Goal: Transaction & Acquisition: Purchase product/service

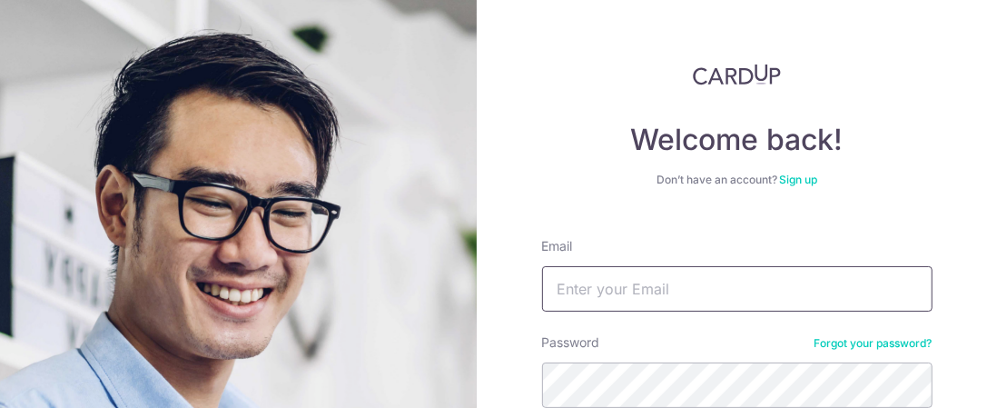
click at [590, 283] on input "Email" at bounding box center [737, 288] width 390 height 45
type input "edwardchoy09@gmail.com"
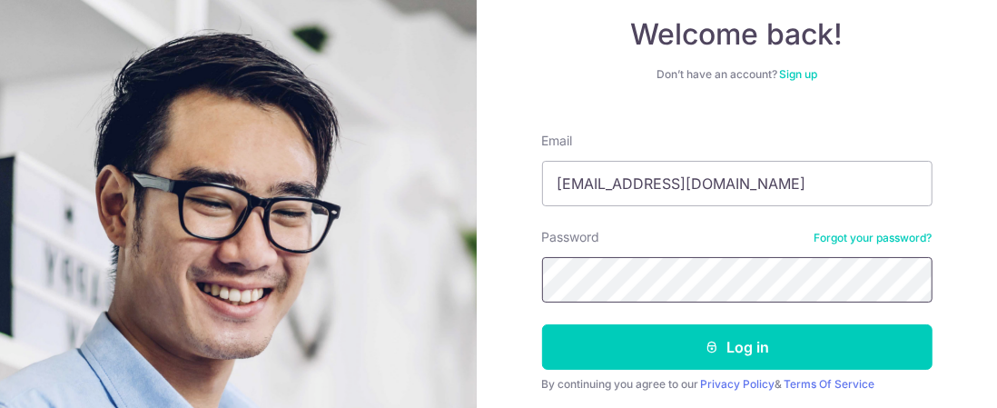
scroll to position [117, 0]
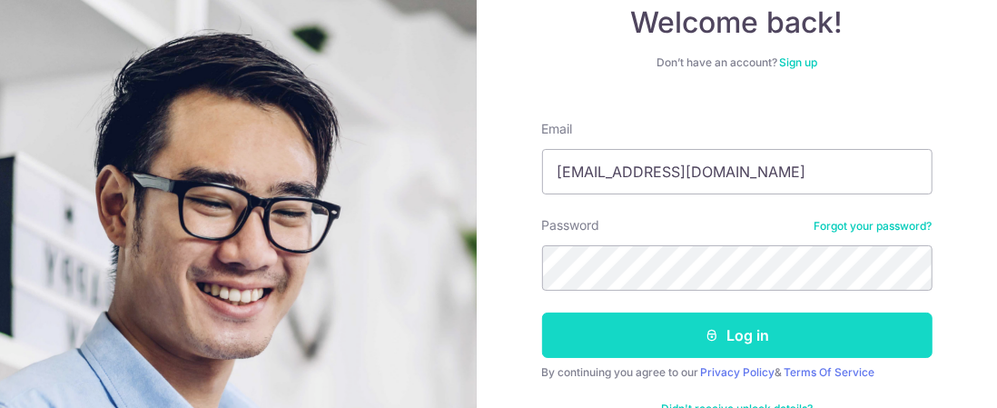
click at [704, 339] on icon "submit" at bounding box center [711, 335] width 15 height 15
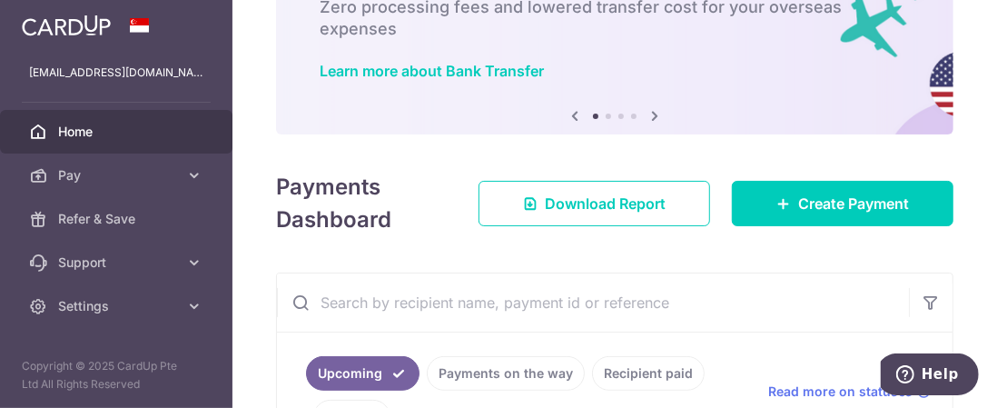
scroll to position [118, 0]
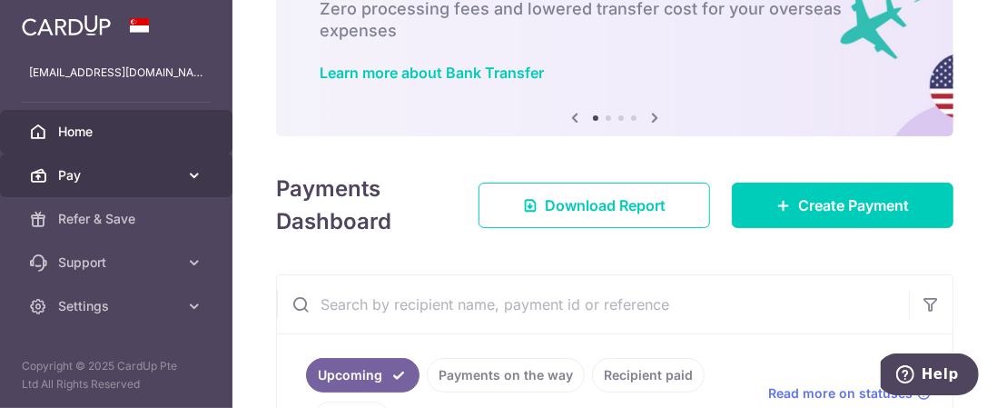
click at [194, 181] on icon at bounding box center [194, 175] width 18 height 18
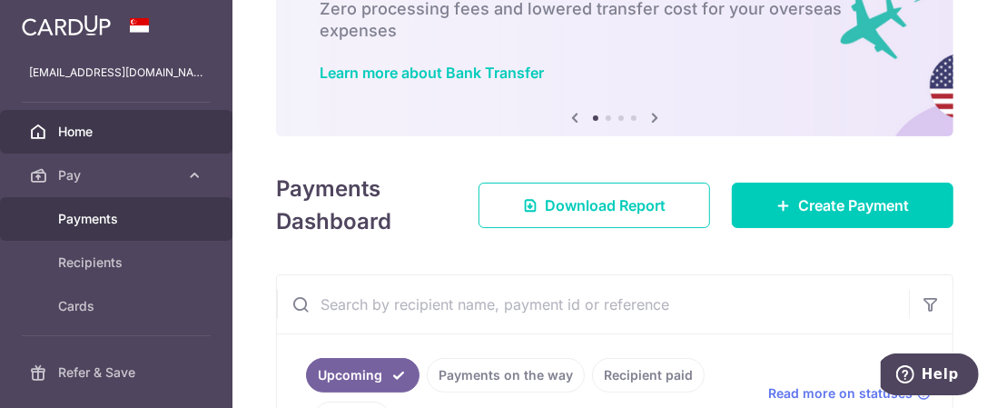
click at [117, 217] on span "Payments" at bounding box center [118, 219] width 120 height 18
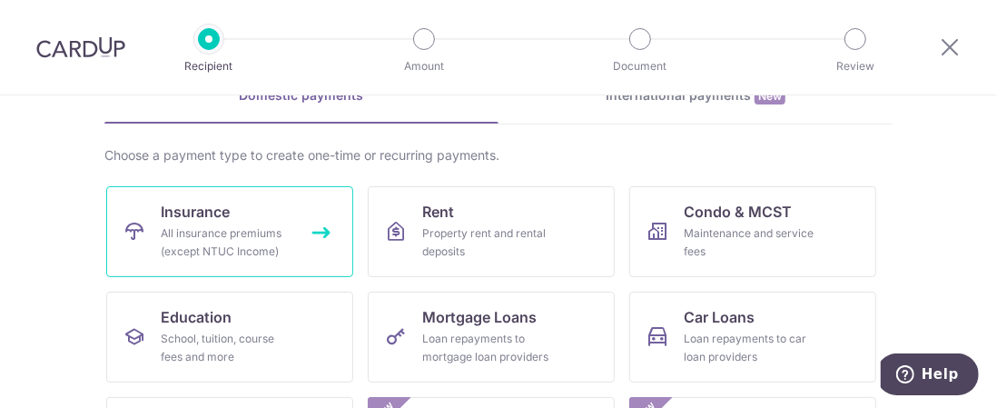
click at [320, 226] on link "Insurance All insurance premiums (except NTUC Income)" at bounding box center [229, 231] width 247 height 91
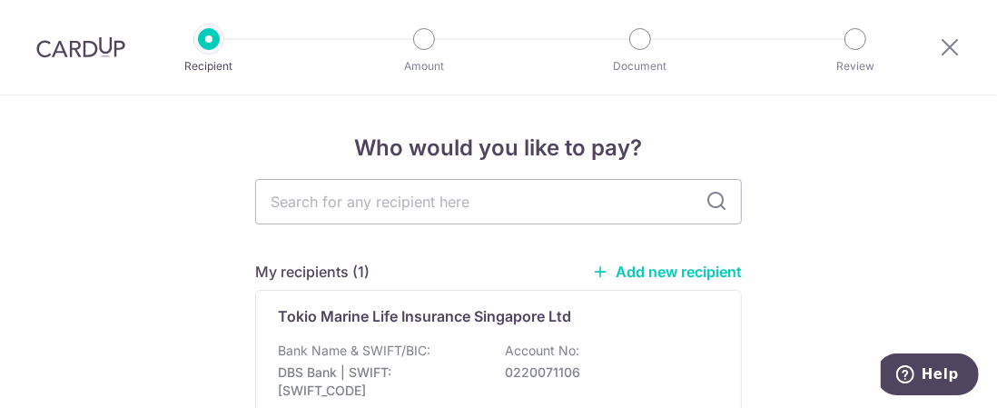
scroll to position [1, 0]
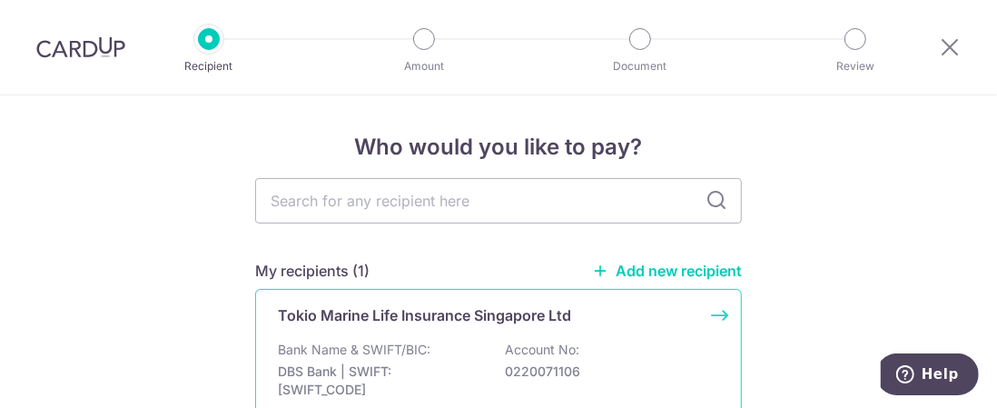
click at [439, 309] on p "Tokio Marine Life Insurance Singapore Ltd" at bounding box center [424, 315] width 293 height 22
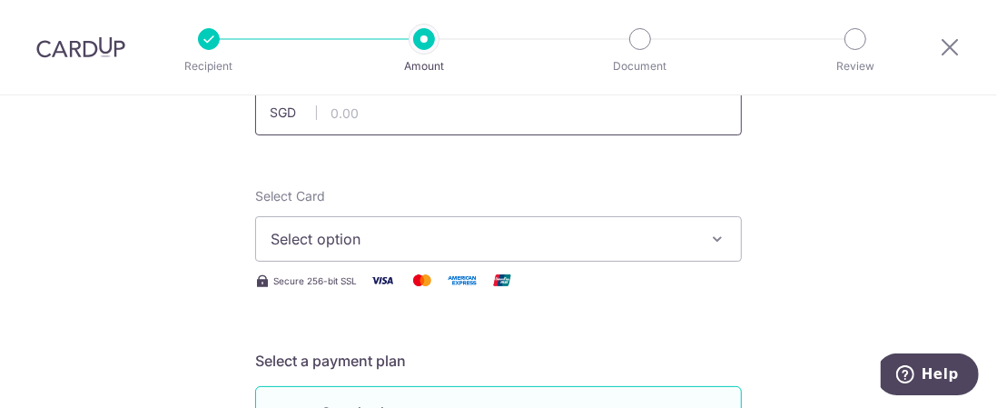
click at [403, 115] on input "text" at bounding box center [498, 112] width 487 height 45
type input "3,412.00"
click at [357, 236] on span "Select option" at bounding box center [482, 239] width 423 height 22
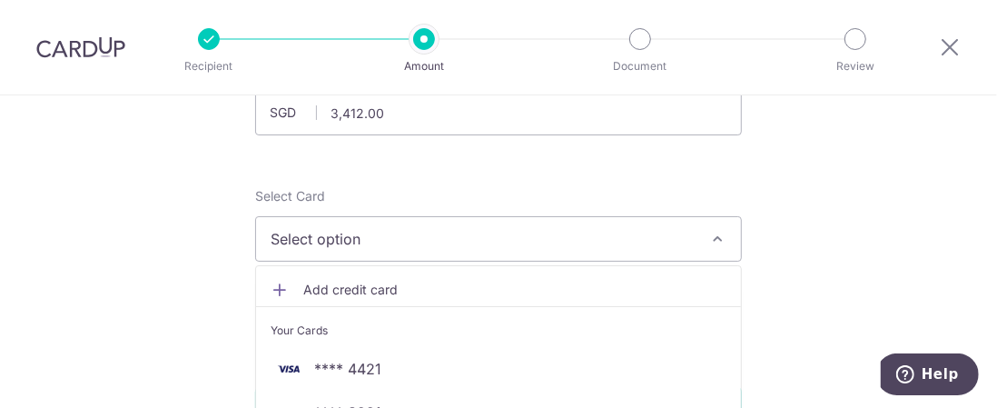
scroll to position [295, 0]
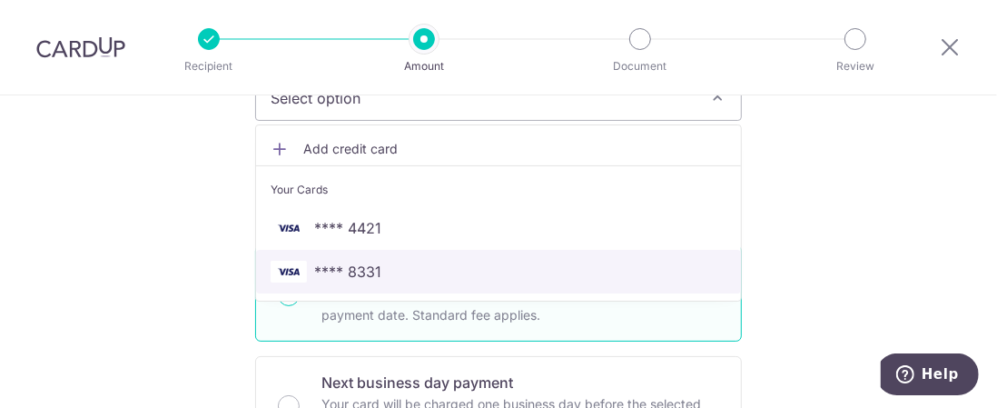
click at [355, 262] on span "**** 8331" at bounding box center [347, 272] width 67 height 22
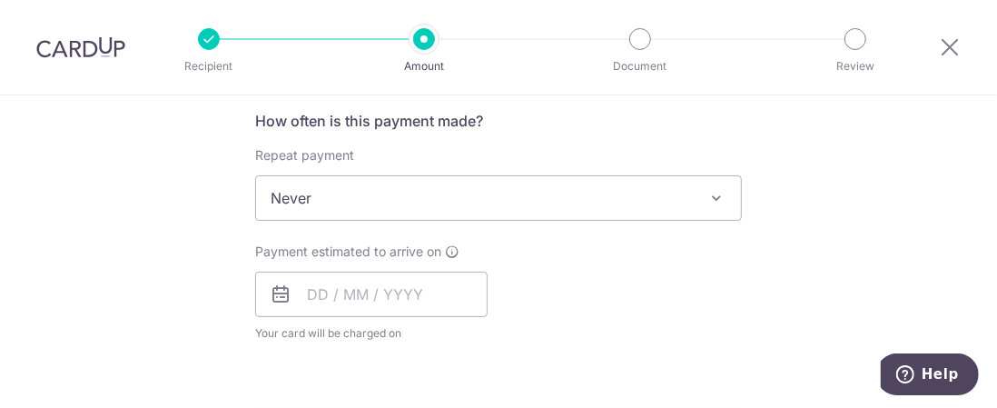
scroll to position [687, 0]
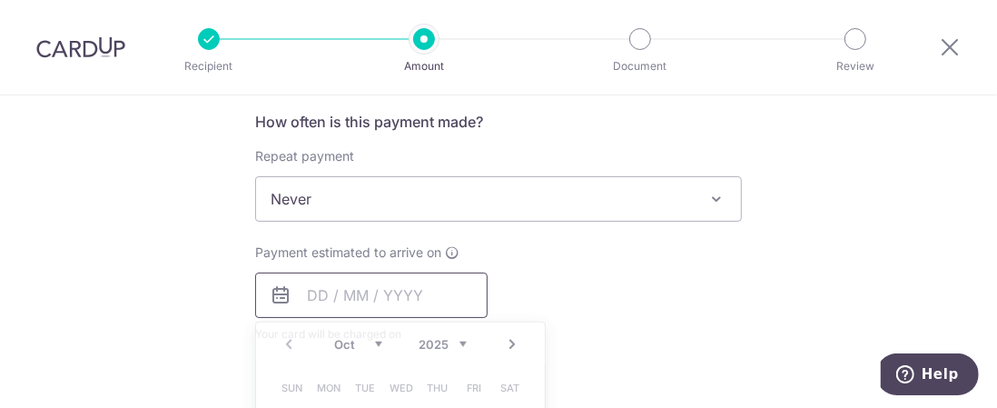
click at [305, 291] on input "text" at bounding box center [371, 294] width 232 height 45
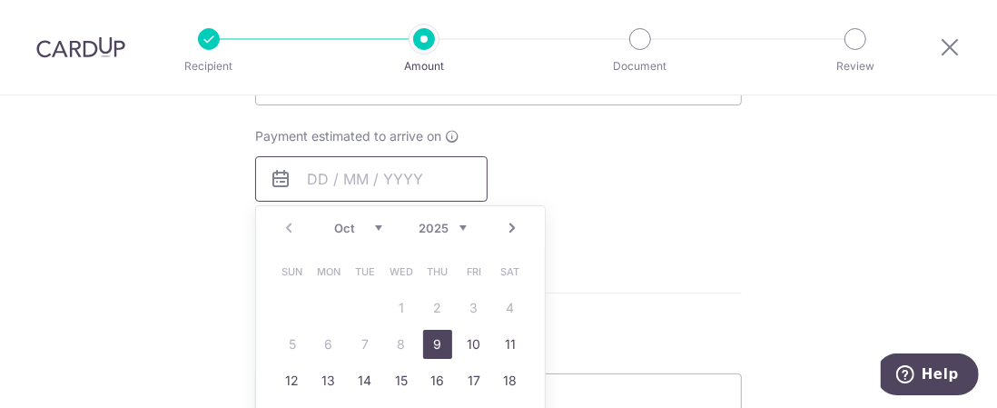
scroll to position [804, 0]
click at [436, 337] on link "9" at bounding box center [437, 343] width 29 height 29
type input "09/10/2025"
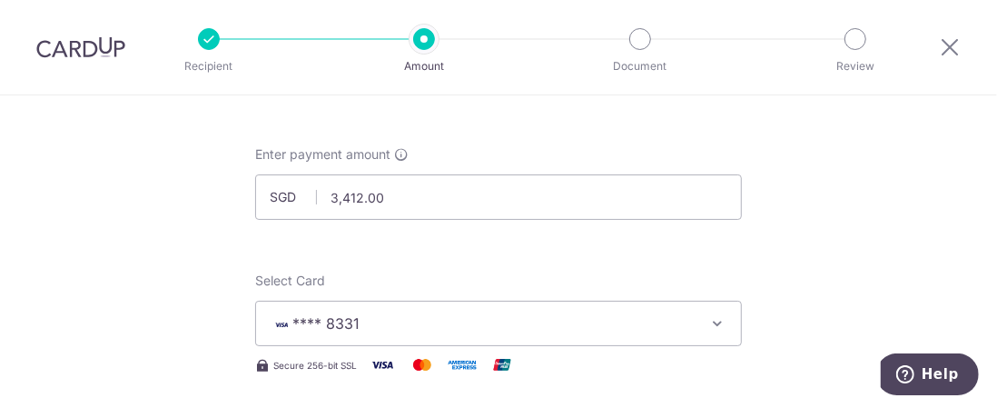
scroll to position [0, 0]
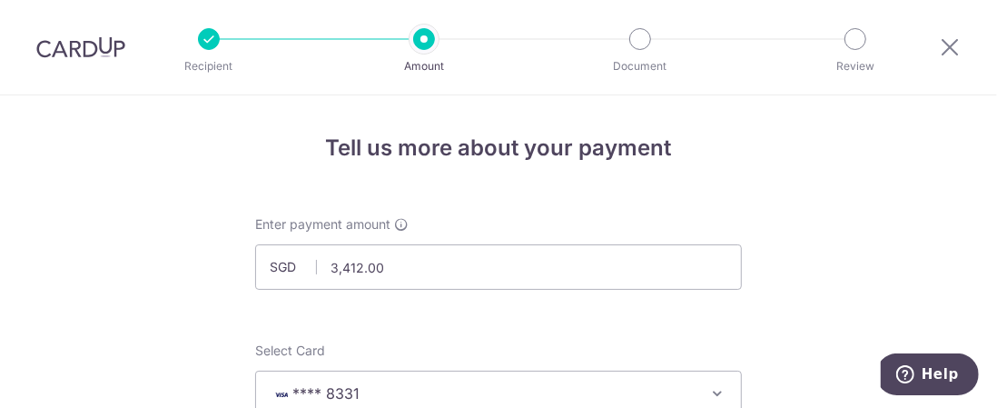
click at [91, 47] on img at bounding box center [80, 47] width 89 height 22
click at [95, 52] on img at bounding box center [80, 47] width 89 height 22
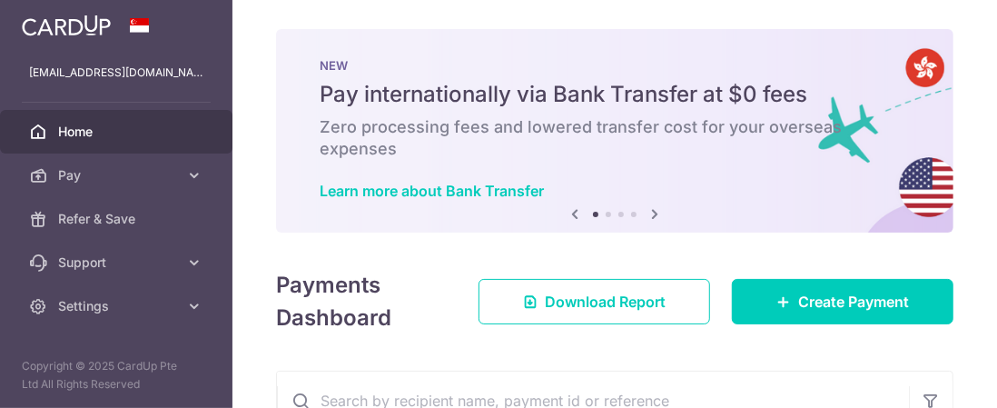
click at [93, 17] on img at bounding box center [66, 26] width 89 height 22
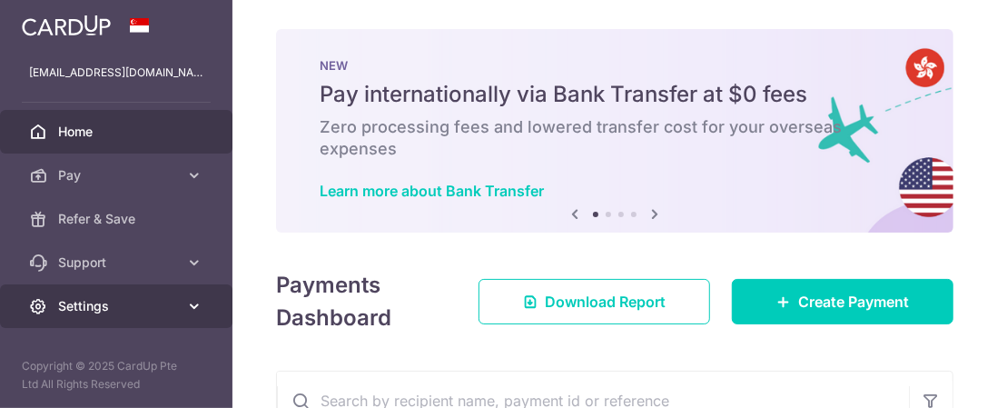
click at [143, 301] on span "Settings" at bounding box center [118, 306] width 120 height 18
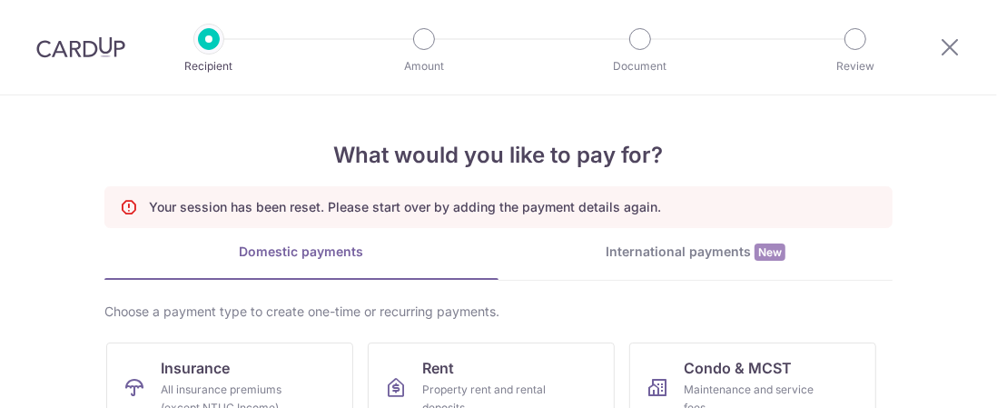
click at [100, 44] on img at bounding box center [80, 47] width 89 height 22
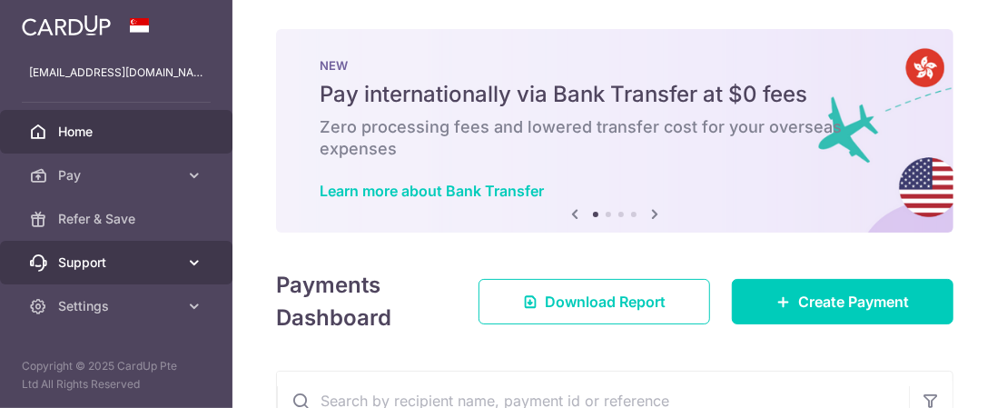
click at [158, 257] on span "Support" at bounding box center [118, 262] width 120 height 18
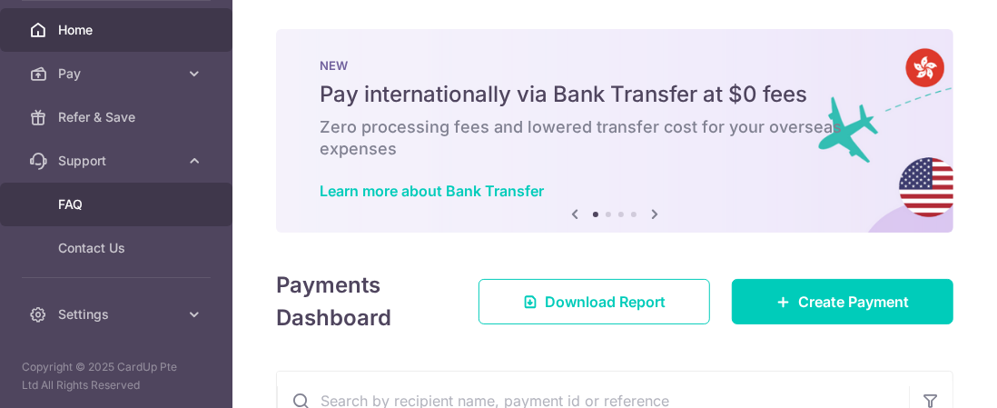
click at [123, 197] on span "FAQ" at bounding box center [118, 204] width 120 height 18
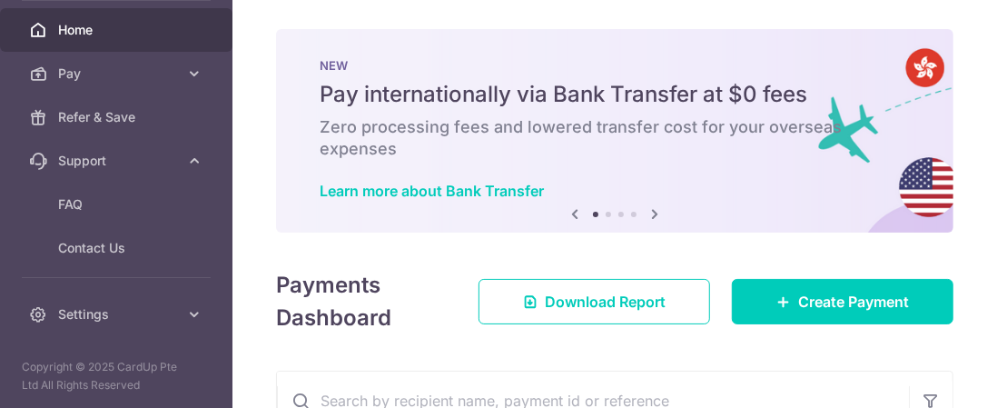
click at [650, 212] on icon at bounding box center [655, 213] width 22 height 23
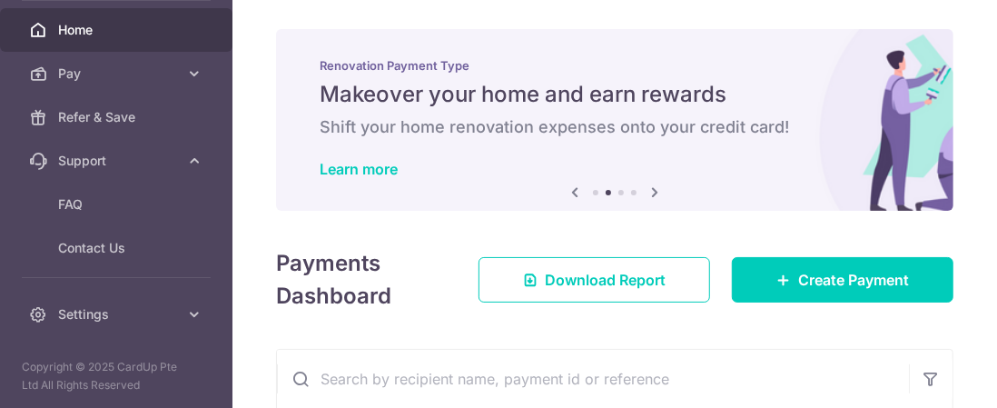
click at [650, 212] on div "× Pause Schedule Pause all future payments in this series Pause just this one p…" at bounding box center [614, 204] width 764 height 408
click at [650, 183] on icon at bounding box center [655, 192] width 22 height 23
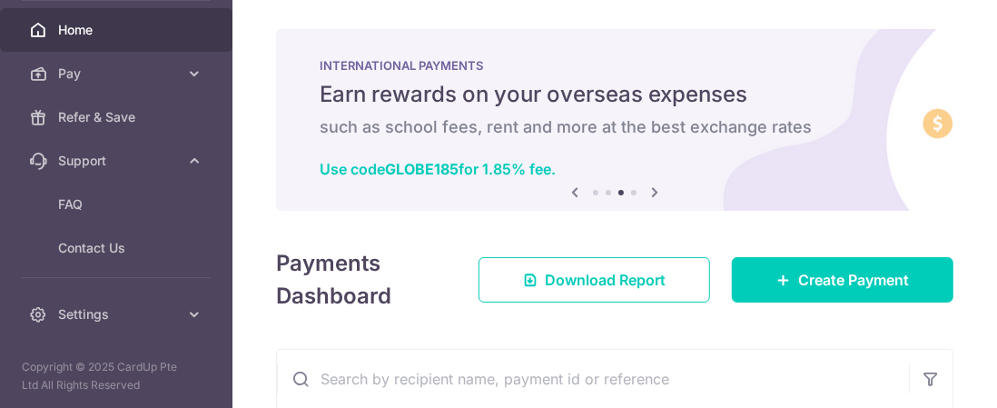
click at [650, 183] on icon at bounding box center [655, 192] width 22 height 23
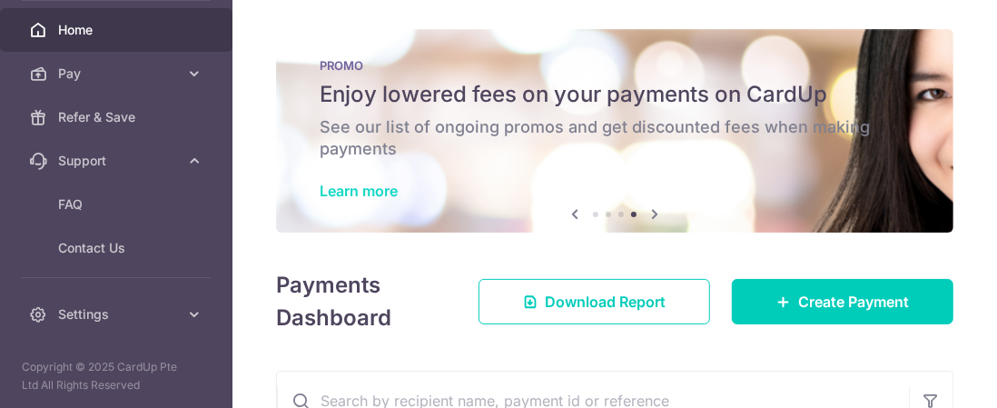
click at [383, 190] on link "Learn more" at bounding box center [359, 191] width 78 height 18
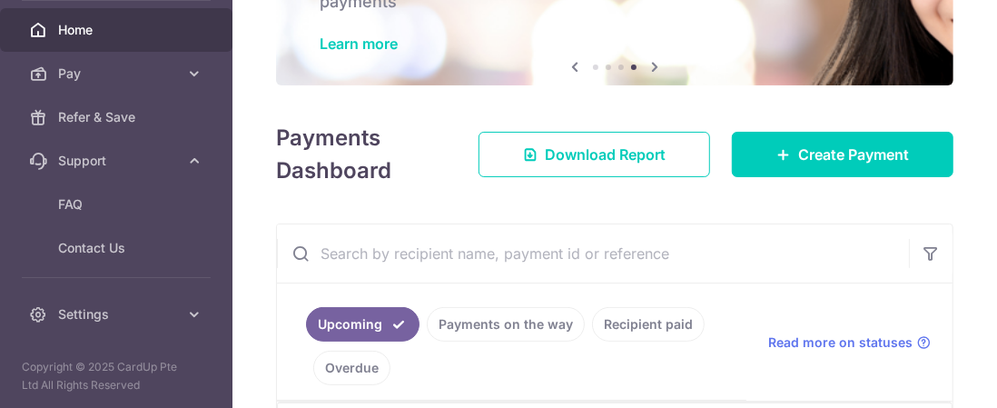
scroll to position [106, 0]
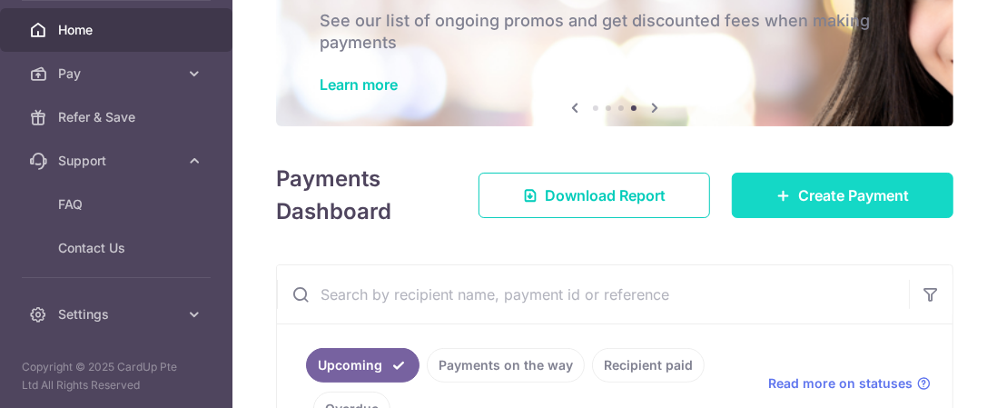
click at [753, 192] on link "Create Payment" at bounding box center [843, 194] width 222 height 45
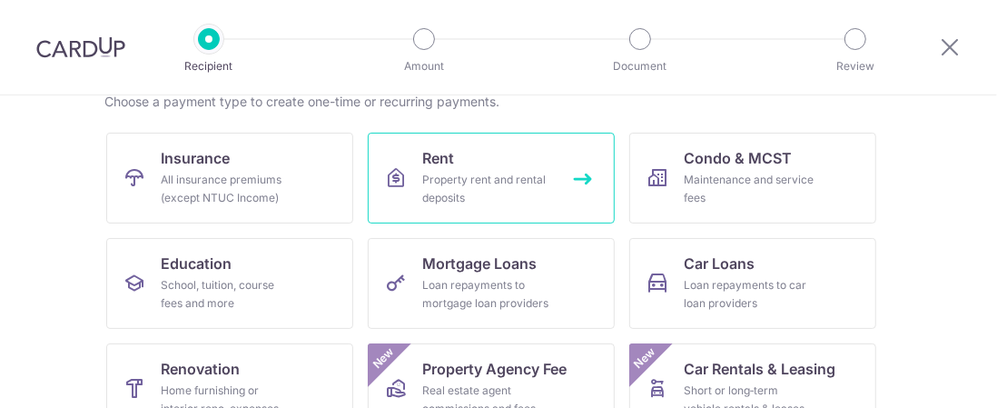
scroll to position [153, 0]
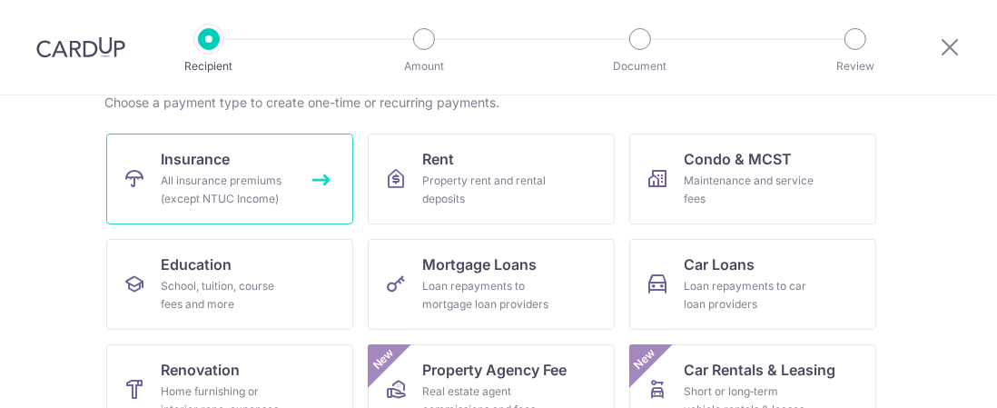
click at [245, 174] on div "All insurance premiums (except NTUC Income)" at bounding box center [226, 190] width 131 height 36
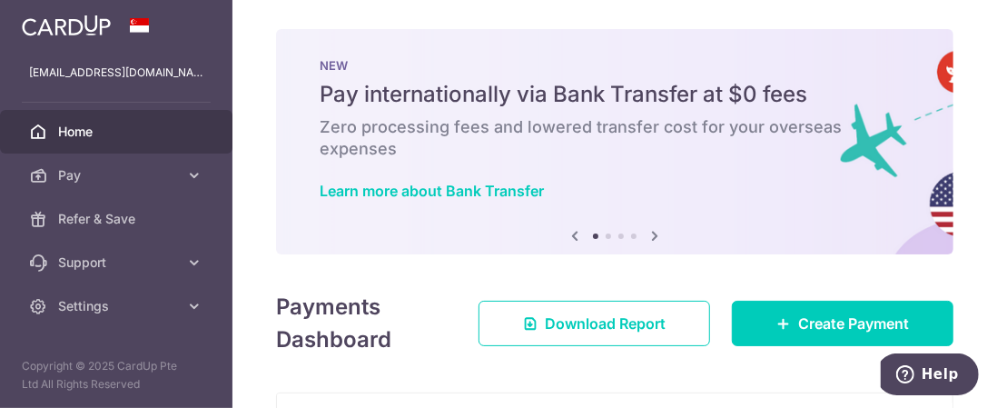
click at [74, 128] on span "Home" at bounding box center [118, 132] width 120 height 18
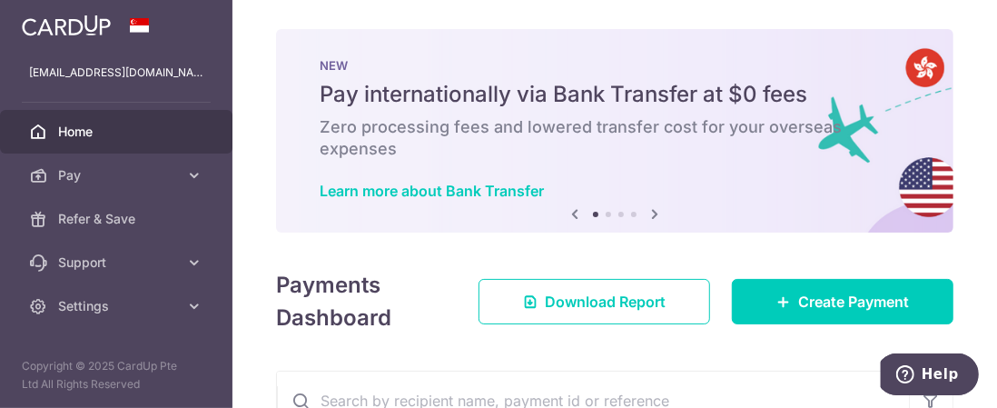
click at [651, 215] on icon at bounding box center [655, 213] width 22 height 23
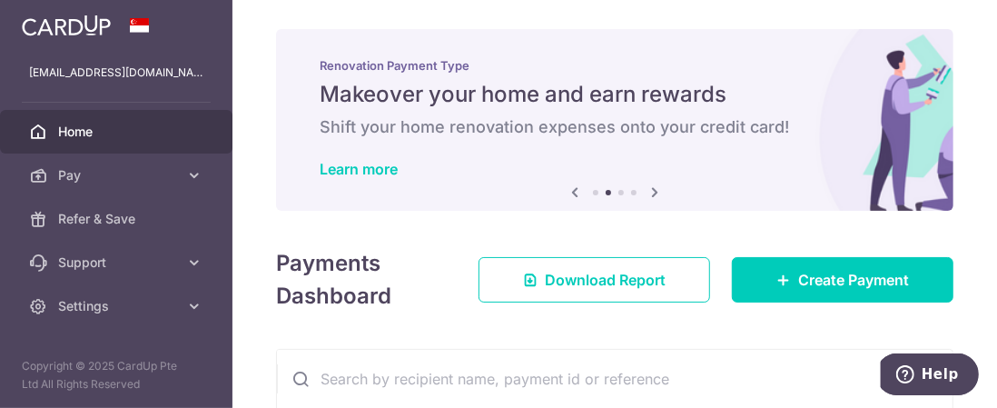
click at [651, 215] on div "× Pause Schedule Pause all future payments in this series Pause just this one p…" at bounding box center [614, 204] width 764 height 408
click at [652, 191] on icon at bounding box center [655, 192] width 22 height 23
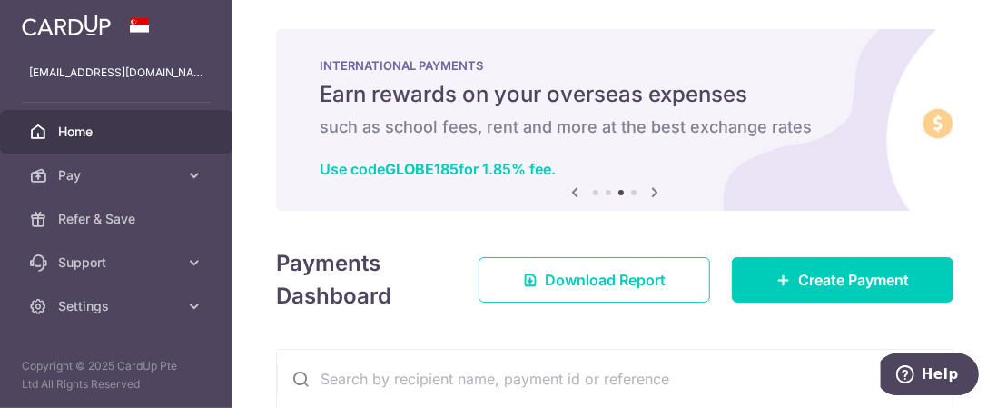
click at [648, 193] on icon at bounding box center [655, 192] width 22 height 23
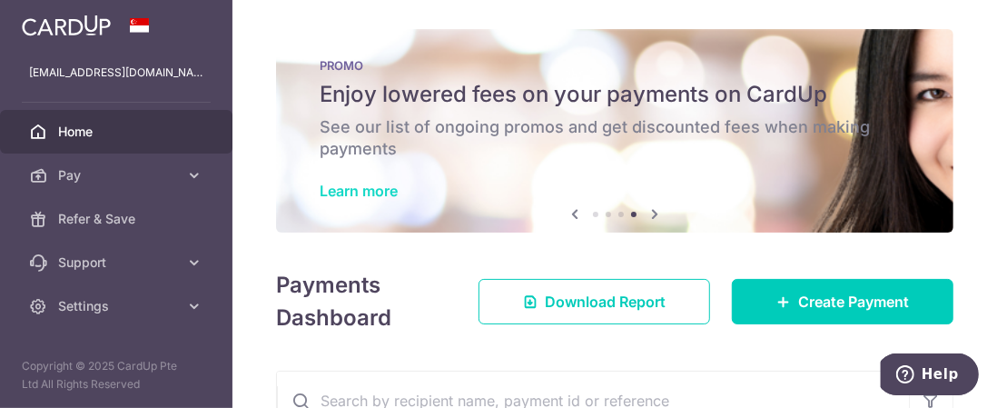
click at [384, 192] on link "Learn more" at bounding box center [359, 191] width 78 height 18
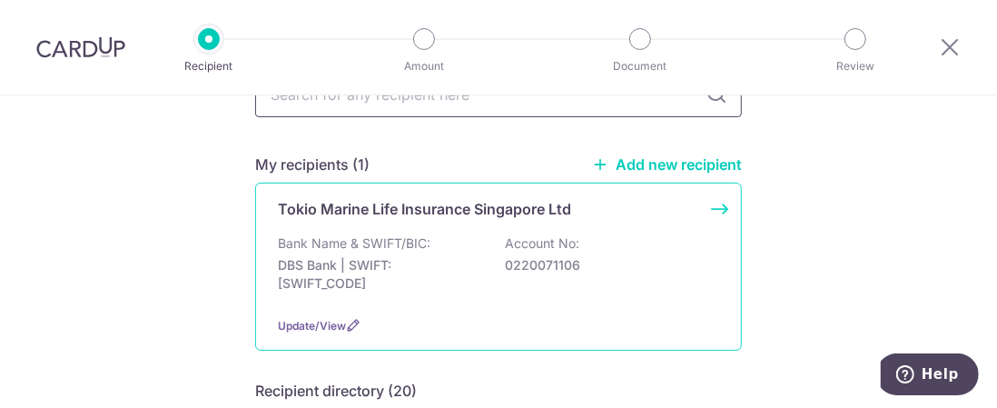
scroll to position [109, 0]
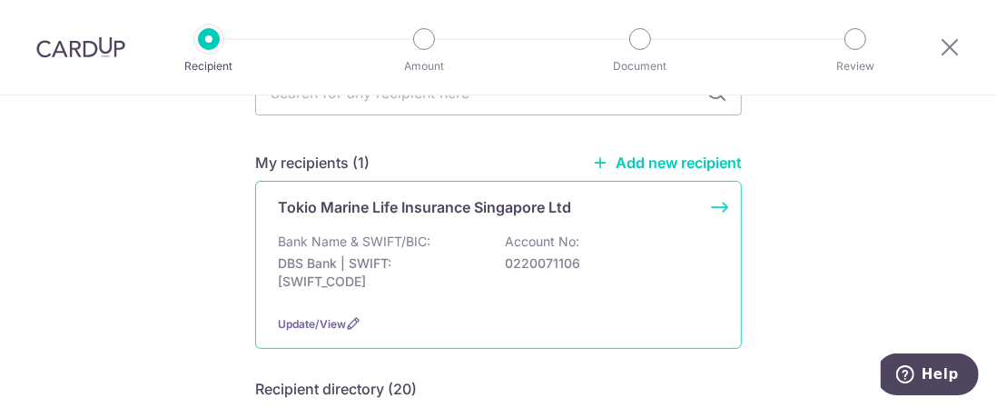
click at [716, 205] on div "Tokio Marine Life Insurance Singapore Ltd Bank Name & SWIFT/BIC: DBS Bank | SWI…" at bounding box center [498, 265] width 487 height 168
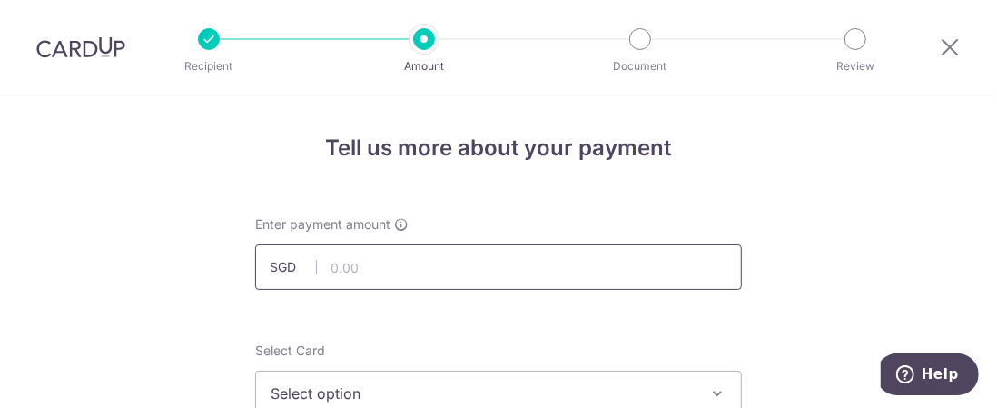
click at [601, 261] on input "text" at bounding box center [498, 266] width 487 height 45
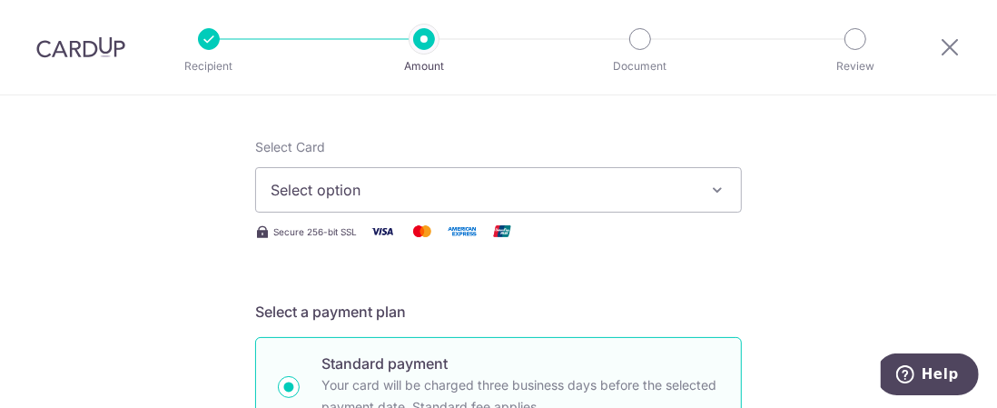
type input "7,792.50"
click at [498, 196] on span "Select option" at bounding box center [482, 190] width 423 height 22
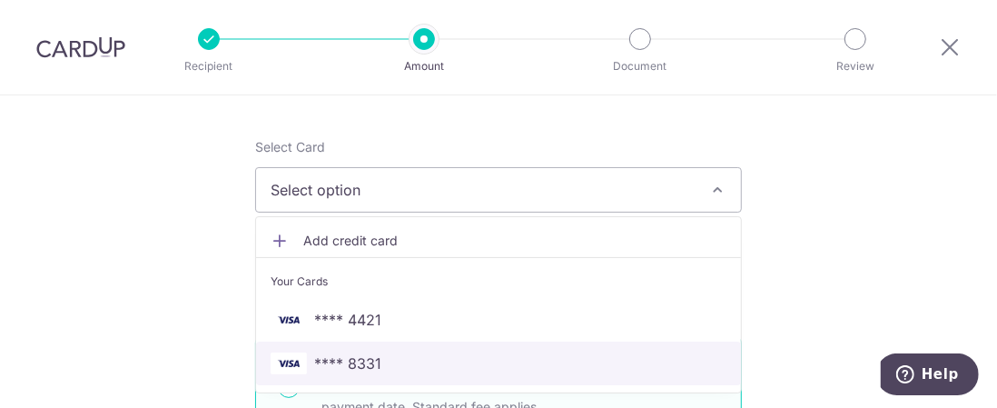
click at [349, 359] on span "**** 8331" at bounding box center [347, 363] width 67 height 22
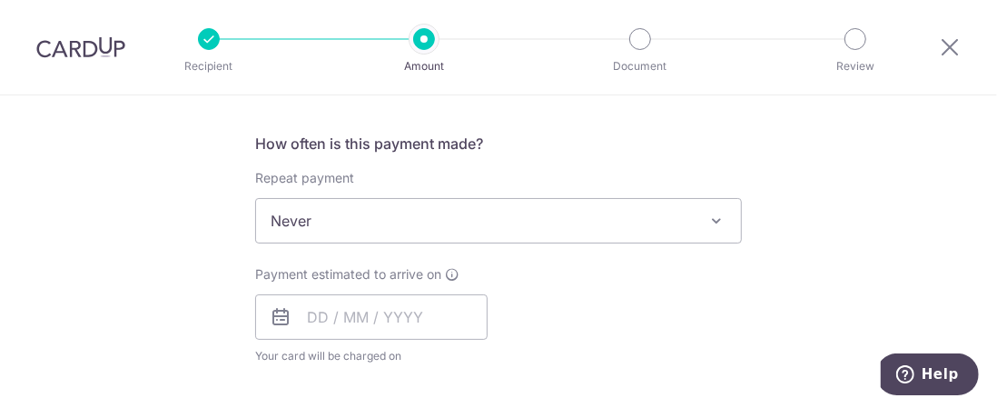
scroll to position [774, 0]
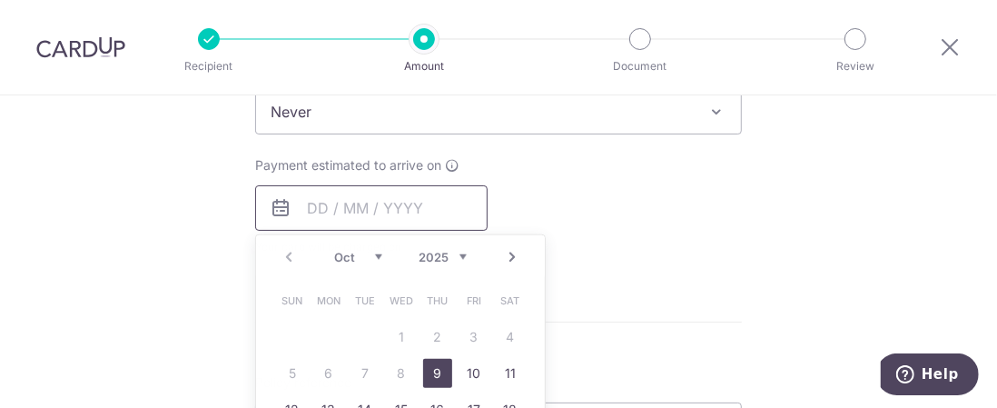
click at [369, 222] on input "text" at bounding box center [371, 207] width 232 height 45
click at [434, 366] on link "9" at bounding box center [437, 373] width 29 height 29
type input "09/10/2025"
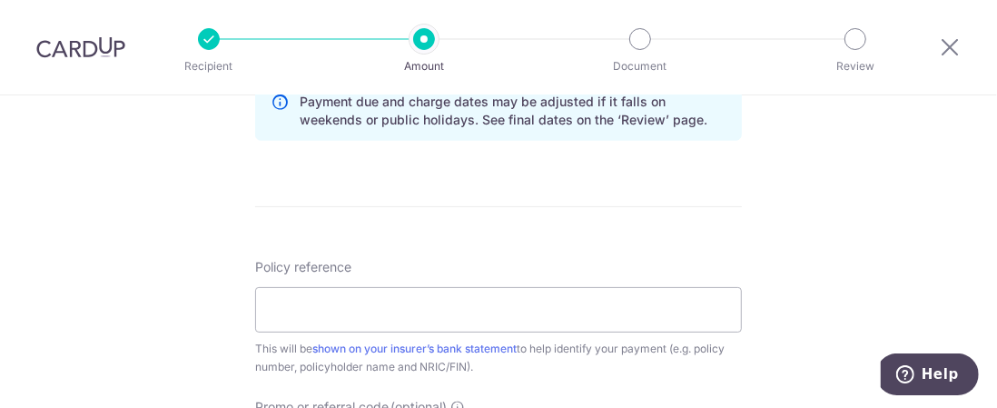
scroll to position [1078, 0]
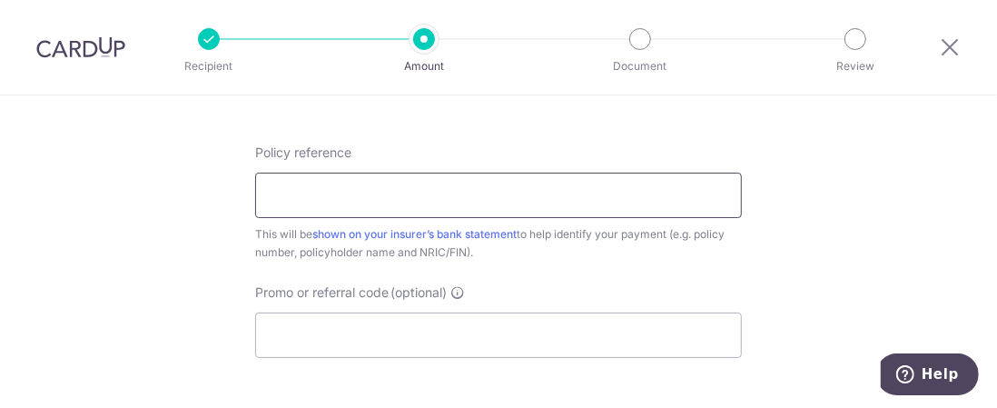
click at [433, 184] on input "Policy reference" at bounding box center [498, 194] width 487 height 45
type input "00233724"
click at [479, 333] on input "Promo or referral code (optional)" at bounding box center [498, 334] width 487 height 45
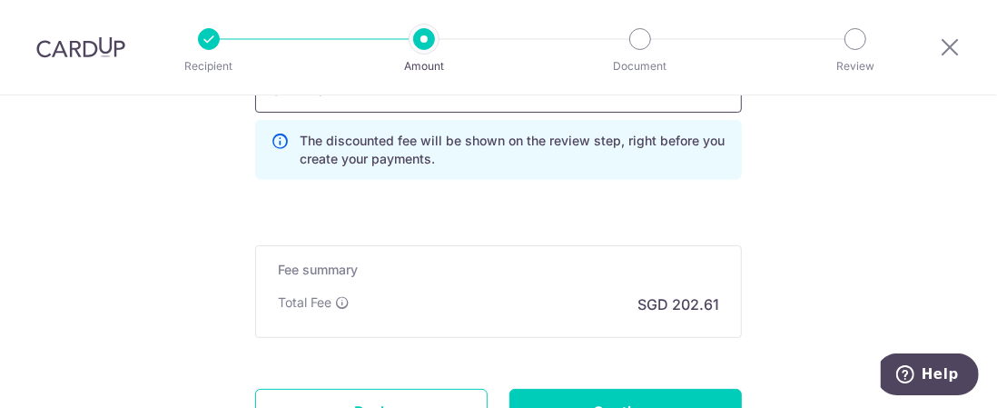
scroll to position [1338, 0]
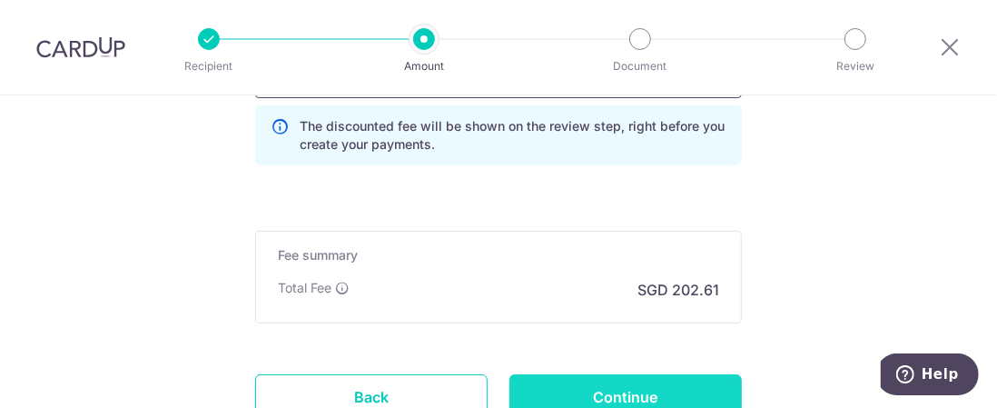
type input "OFF225"
click at [574, 386] on input "Continue" at bounding box center [625, 396] width 232 height 45
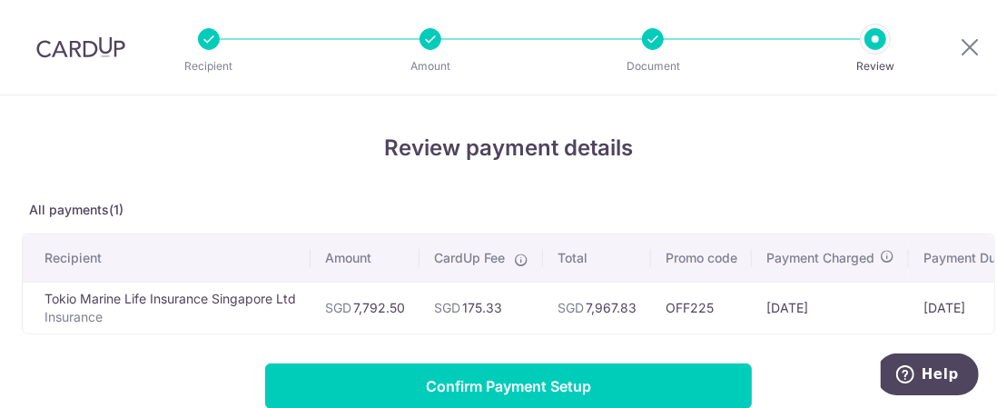
scroll to position [84, 0]
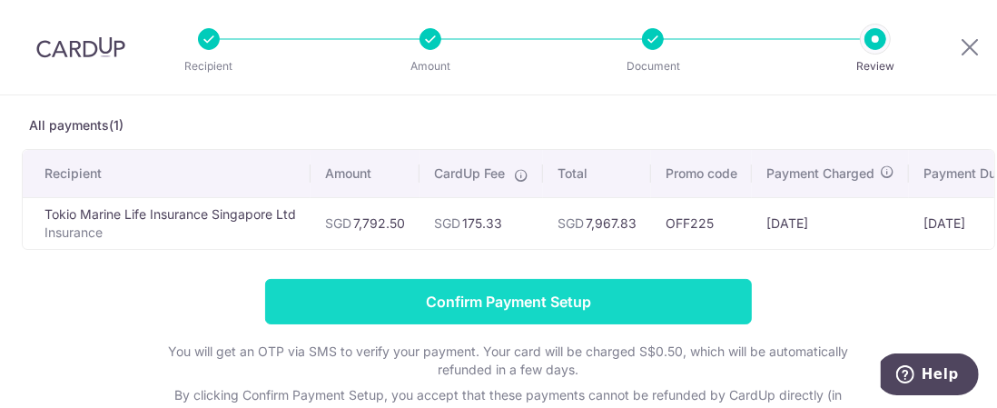
click at [525, 308] on input "Confirm Payment Setup" at bounding box center [508, 301] width 487 height 45
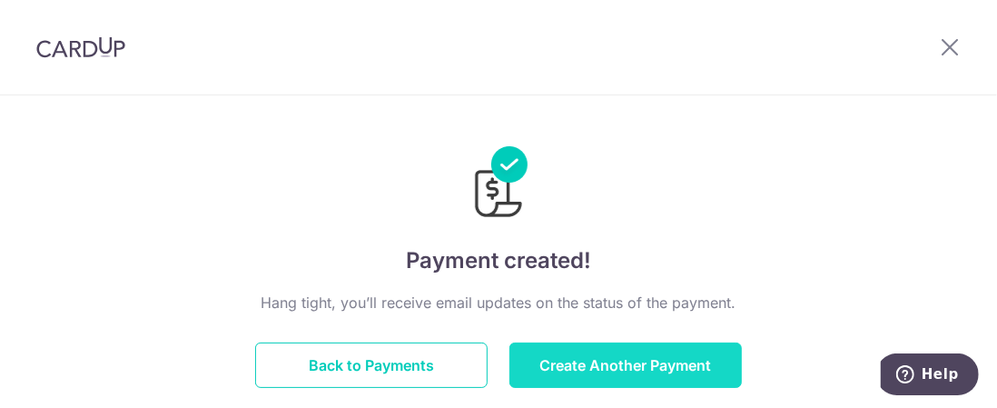
click at [603, 369] on button "Create Another Payment" at bounding box center [625, 364] width 232 height 45
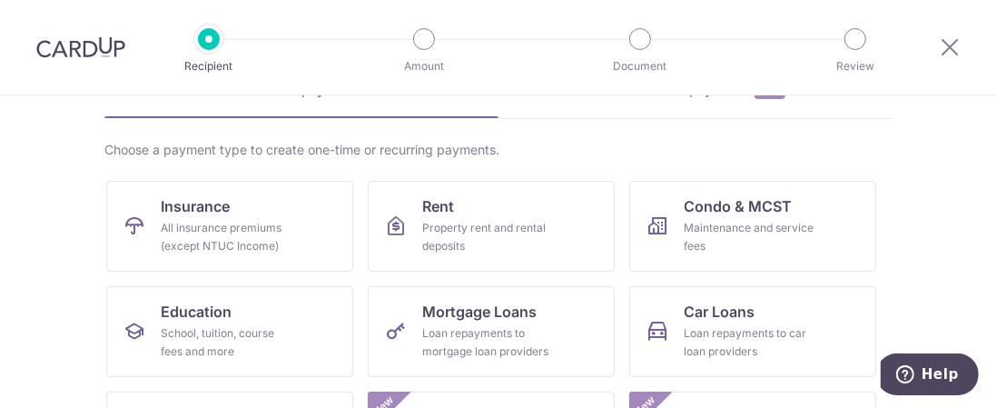
scroll to position [107, 0]
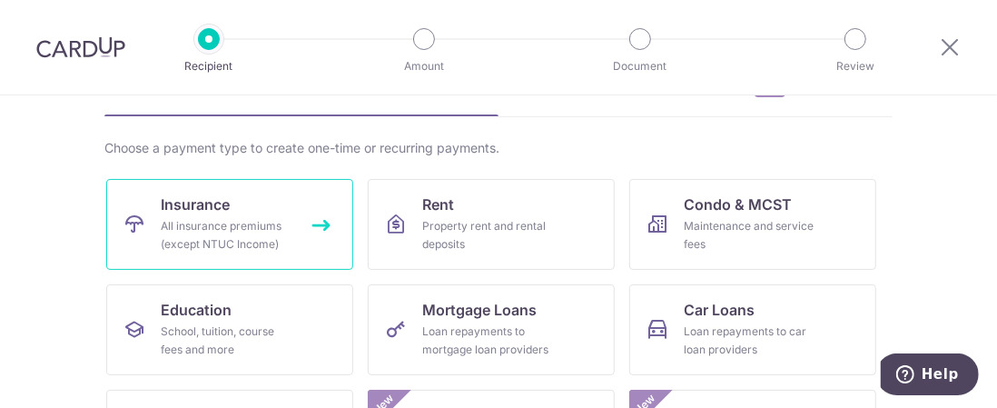
click at [256, 229] on div "All insurance premiums (except NTUC Income)" at bounding box center [226, 235] width 131 height 36
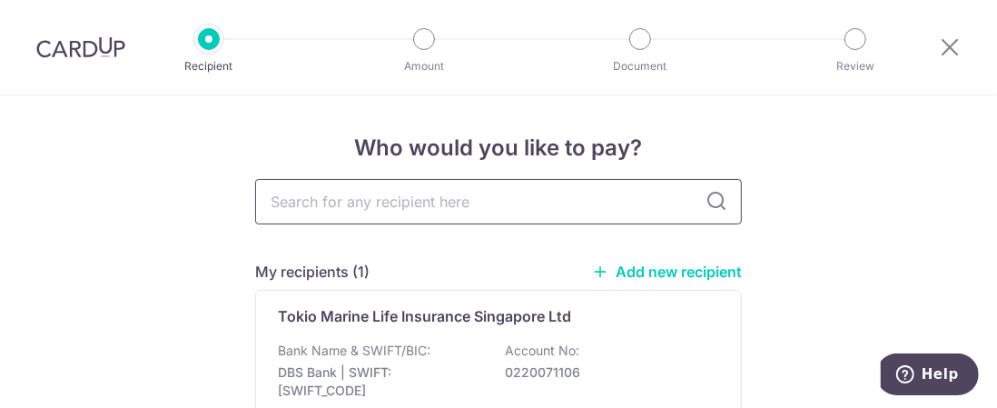
click at [378, 197] on input "text" at bounding box center [498, 201] width 487 height 45
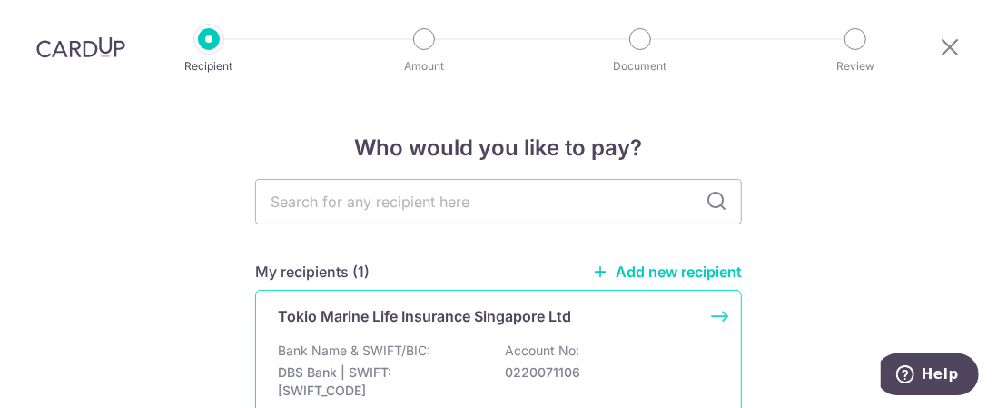
click at [711, 314] on div "Tokio Marine Life Insurance Singapore Ltd Bank Name & SWIFT/BIC: DBS Bank | SWI…" at bounding box center [498, 374] width 487 height 168
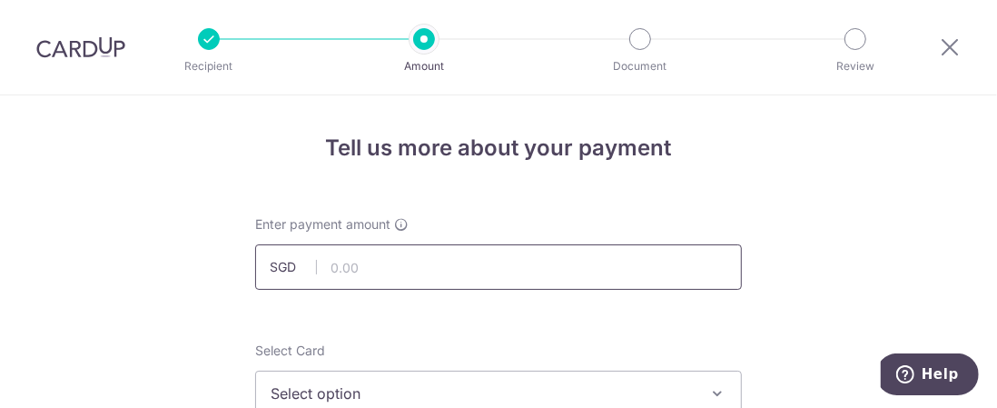
click at [550, 268] on input "text" at bounding box center [498, 266] width 487 height 45
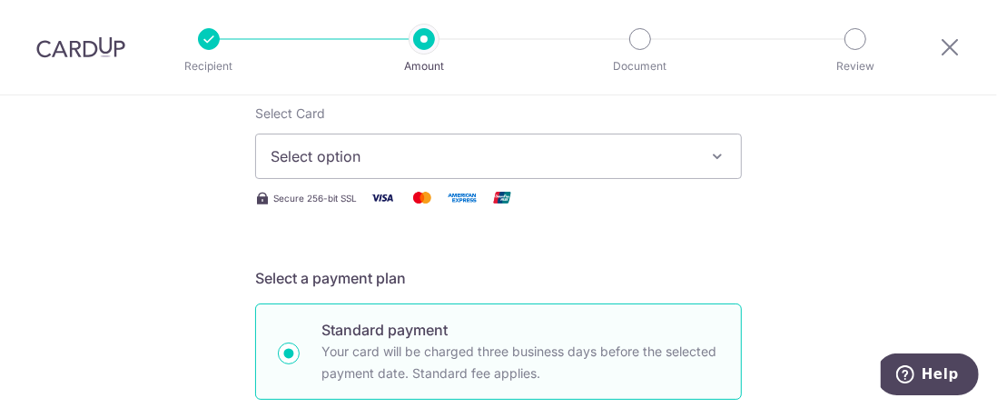
scroll to position [236, 0]
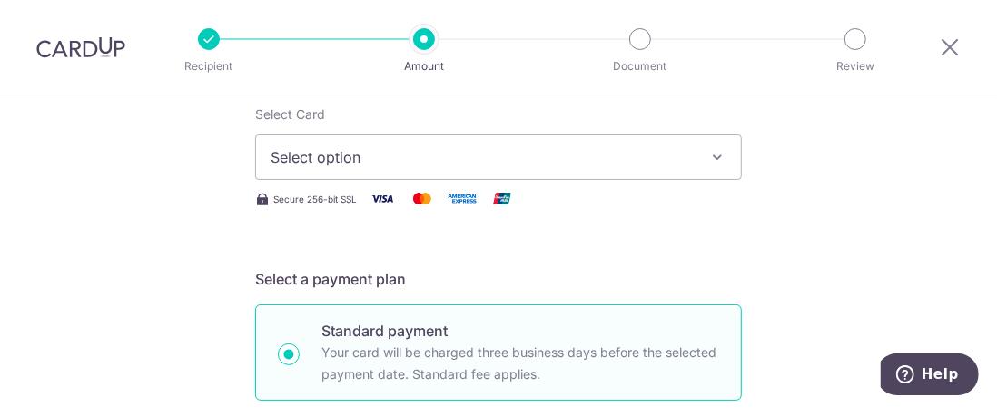
type input "3,412.00"
click at [443, 154] on span "Select option" at bounding box center [482, 157] width 423 height 22
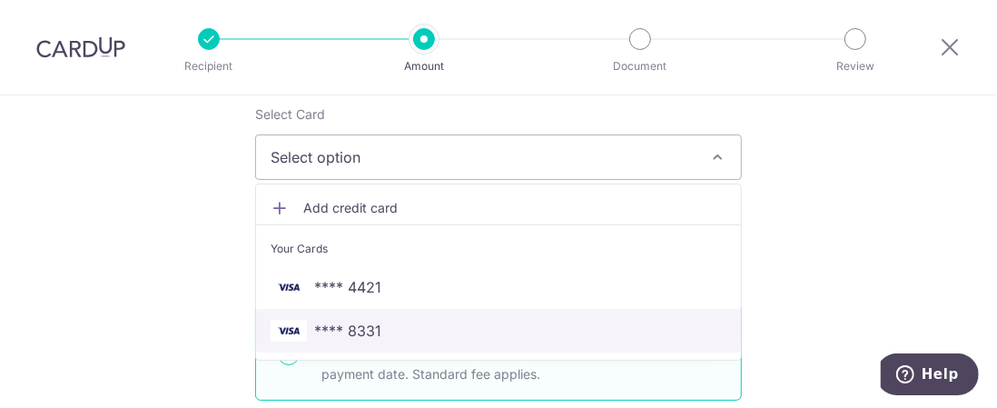
click at [361, 328] on span "**** 8331" at bounding box center [347, 331] width 67 height 22
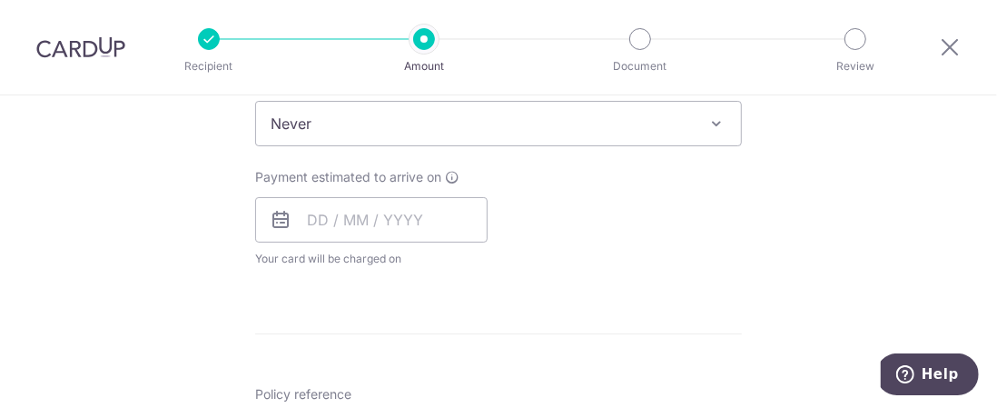
scroll to position [763, 0]
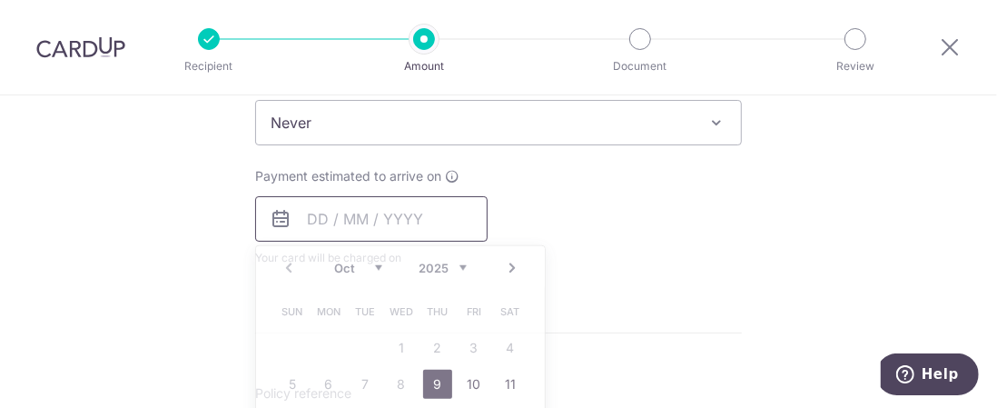
click at [355, 213] on input "text" at bounding box center [371, 218] width 232 height 45
click at [428, 380] on link "9" at bounding box center [437, 383] width 29 height 29
type input "09/10/2025"
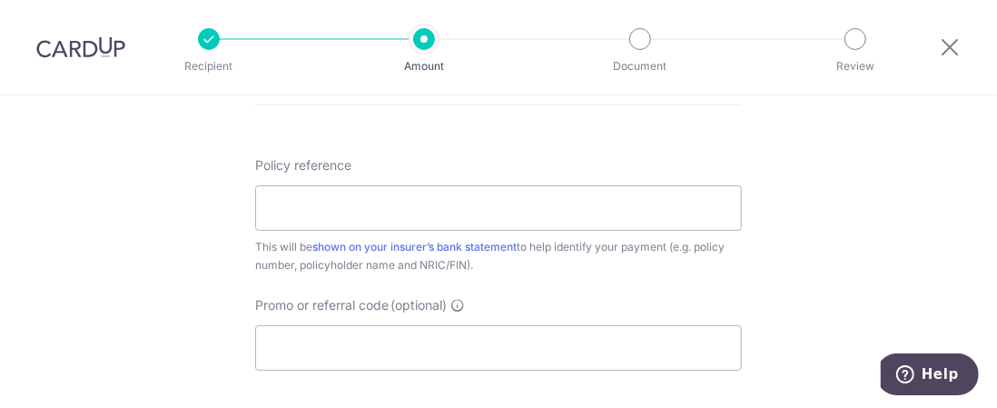
scroll to position [1065, 0]
click at [433, 206] on input "Policy reference" at bounding box center [498, 208] width 487 height 45
click at [399, 337] on input "Promo or referral code (optional)" at bounding box center [498, 348] width 487 height 45
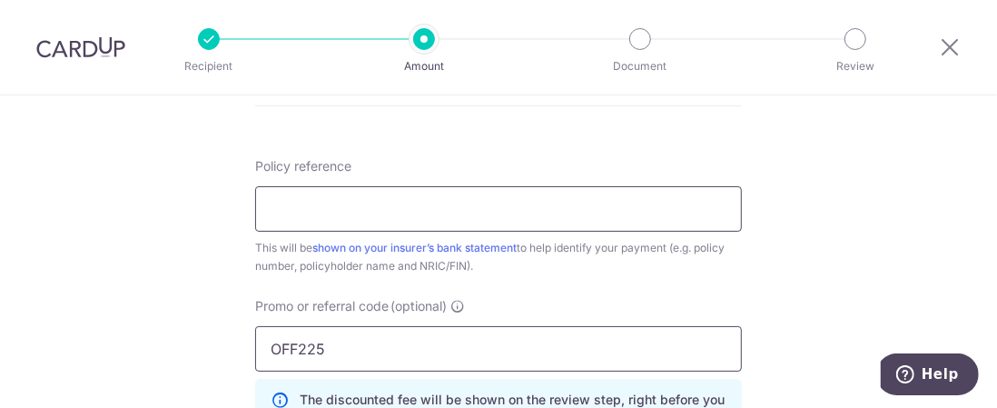
type input "OFF225"
click at [384, 211] on input "Policy reference" at bounding box center [498, 208] width 487 height 45
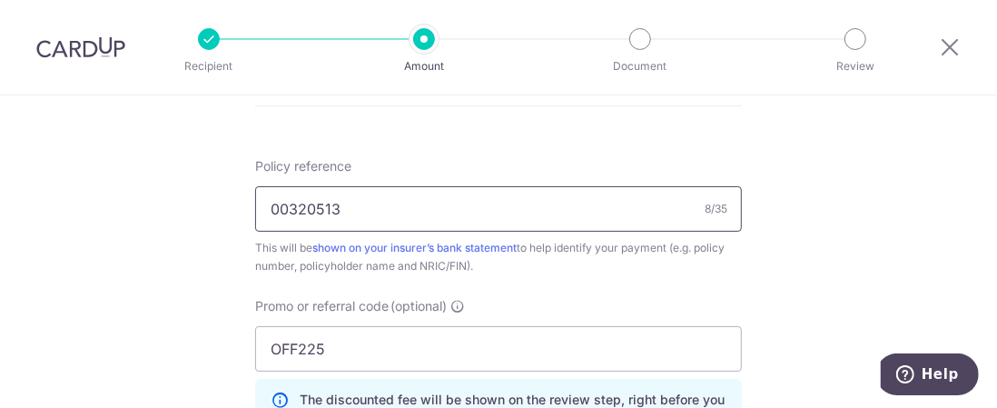
type input "00320513"
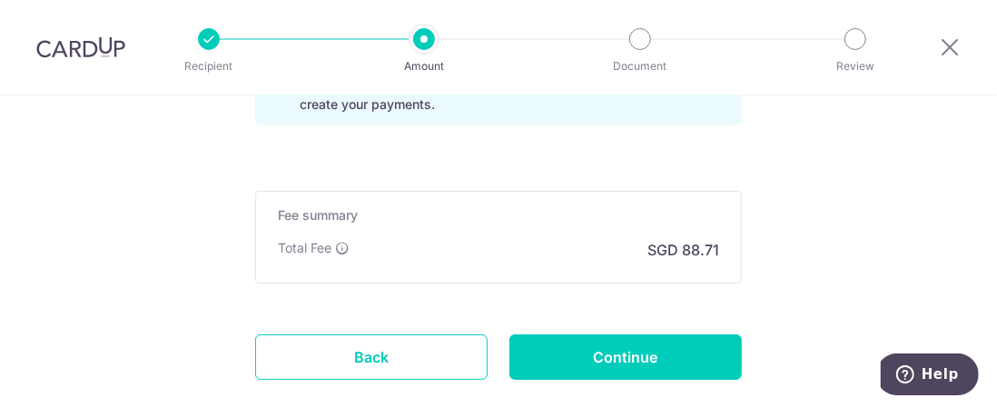
scroll to position [1380, 0]
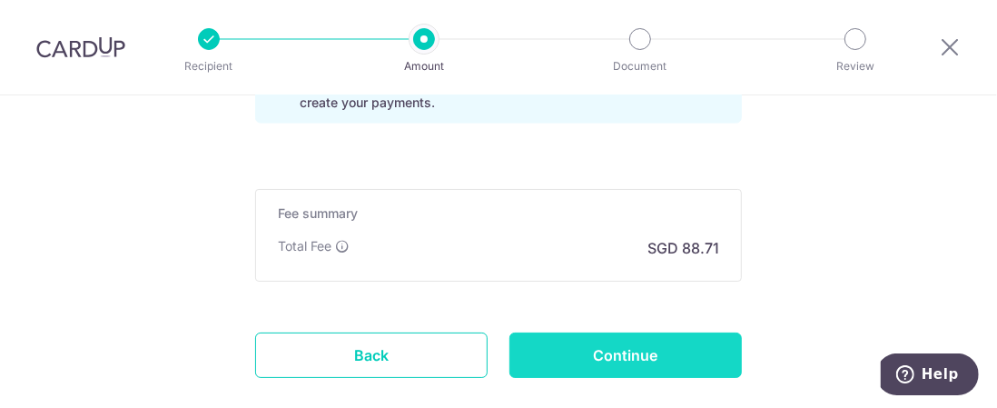
click at [556, 350] on input "Continue" at bounding box center [625, 354] width 232 height 45
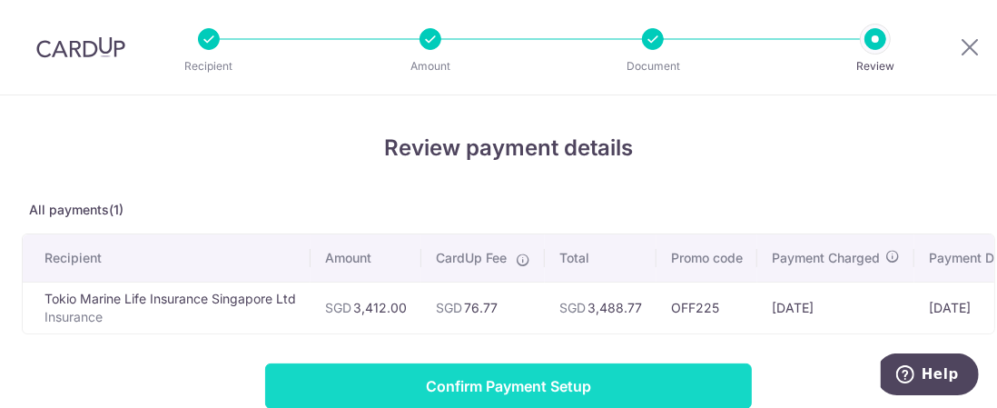
click at [566, 387] on input "Confirm Payment Setup" at bounding box center [508, 385] width 487 height 45
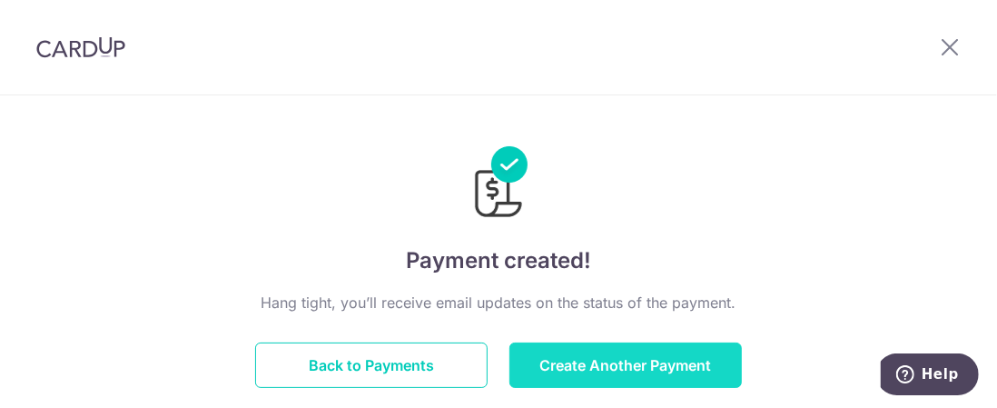
click at [585, 360] on button "Create Another Payment" at bounding box center [625, 364] width 232 height 45
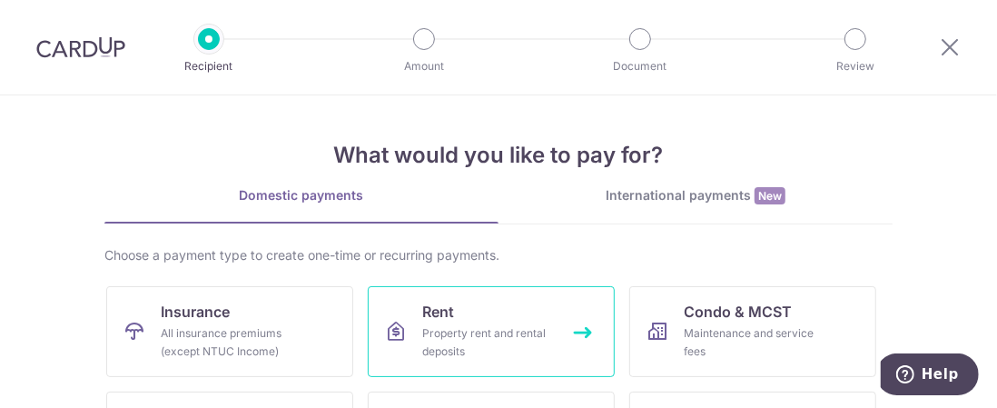
click at [583, 331] on link "Rent Property rent and rental deposits" at bounding box center [491, 331] width 247 height 91
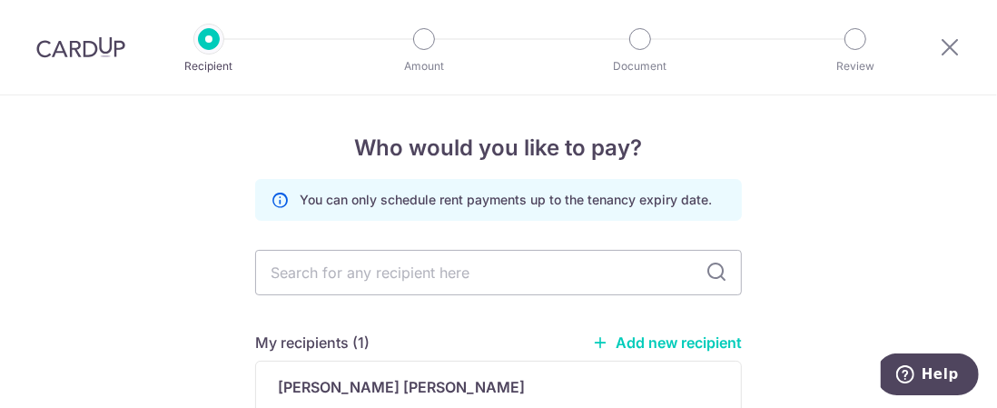
click at [579, 270] on input "text" at bounding box center [498, 272] width 487 height 45
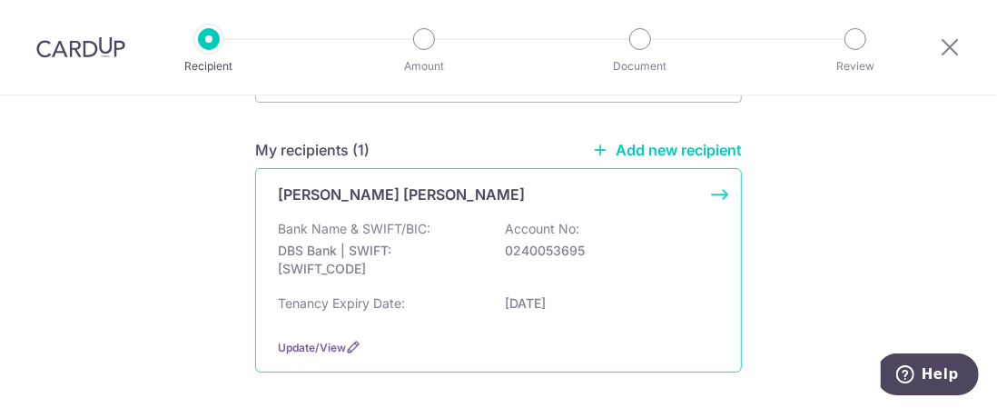
click at [714, 192] on div "[PERSON_NAME] [PERSON_NAME] Bank Name & SWIFT/BIC: DBS Bank | SWIFT: [SWIFT_COD…" at bounding box center [498, 270] width 487 height 204
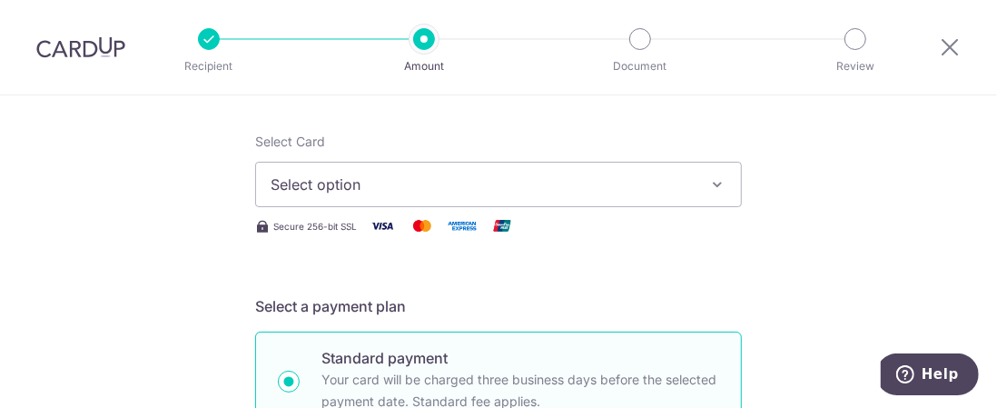
scroll to position [205, 0]
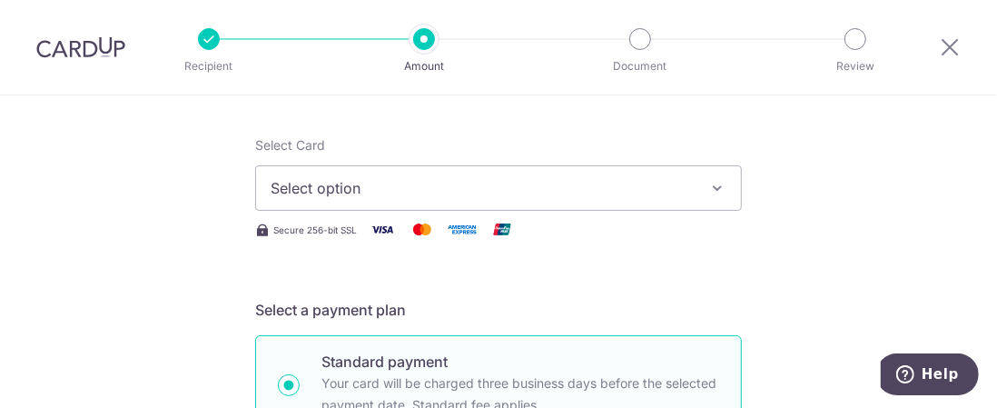
type input "8,300.00"
click at [507, 179] on span "Select option" at bounding box center [482, 188] width 423 height 22
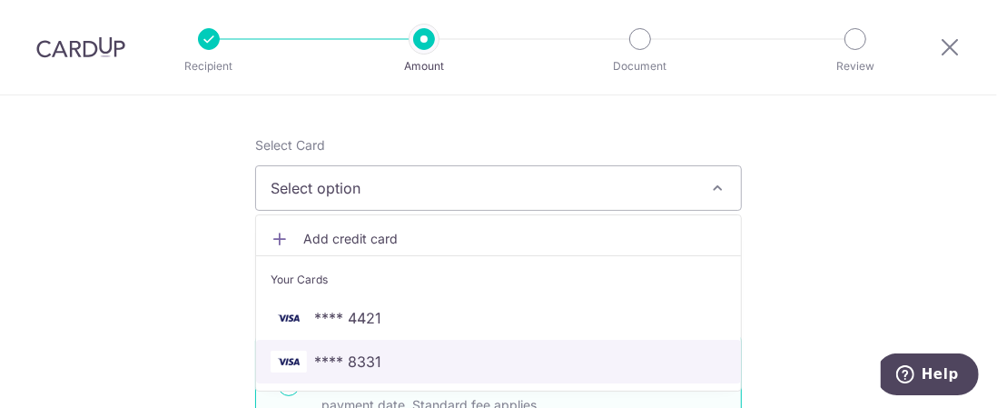
click at [359, 360] on span "**** 8331" at bounding box center [347, 361] width 67 height 22
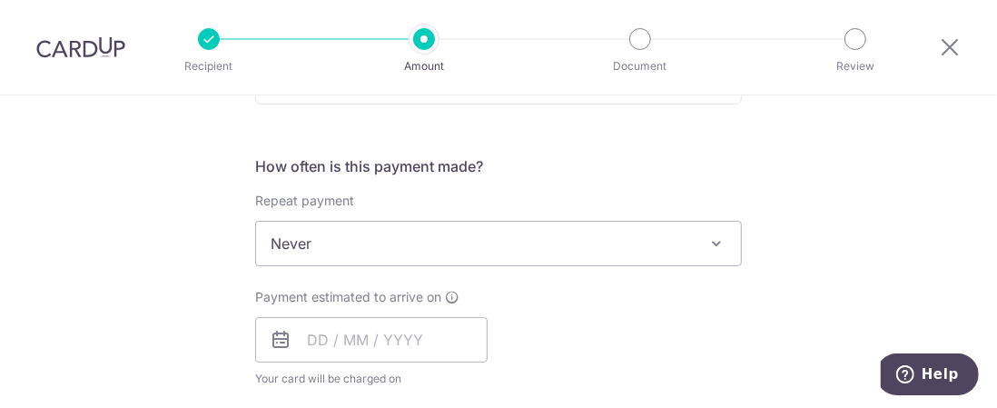
scroll to position [680, 0]
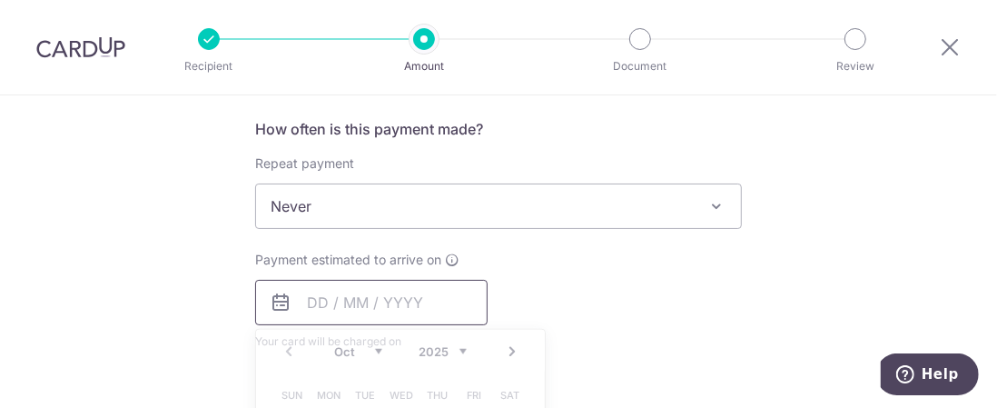
click at [352, 286] on input "text" at bounding box center [371, 302] width 232 height 45
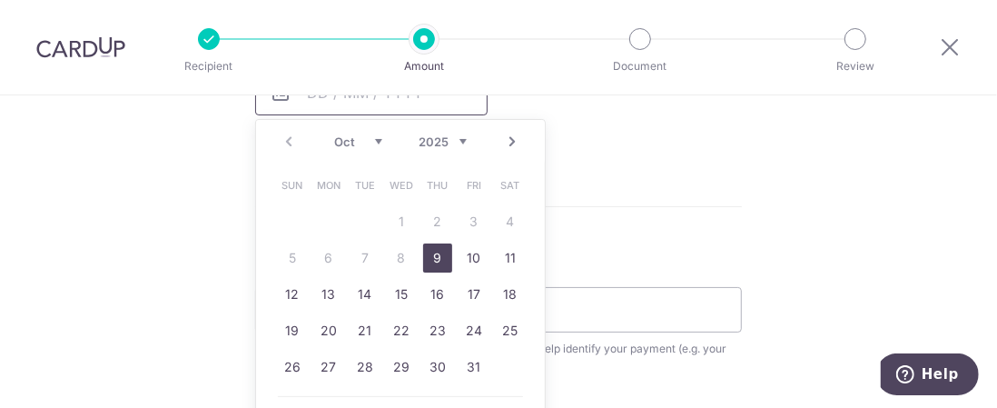
scroll to position [888, 0]
click at [401, 290] on link "15" at bounding box center [401, 295] width 29 height 29
type input "[DATE]"
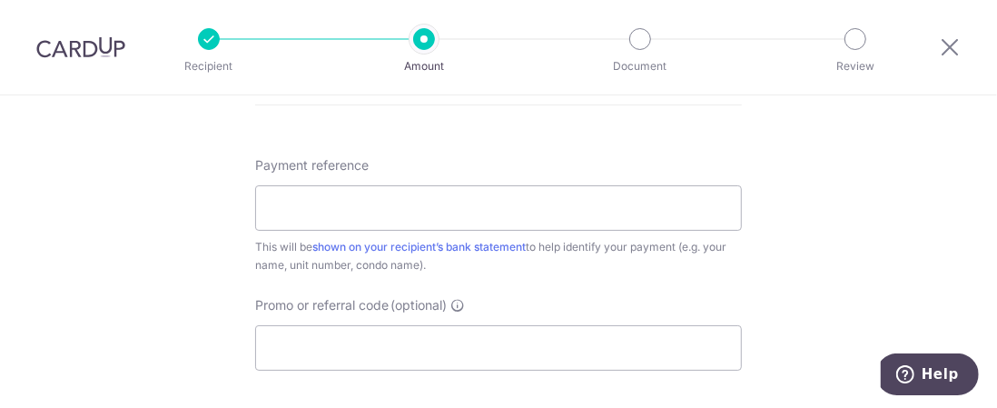
scroll to position [1068, 0]
click at [390, 201] on input "Payment reference" at bounding box center [498, 205] width 487 height 45
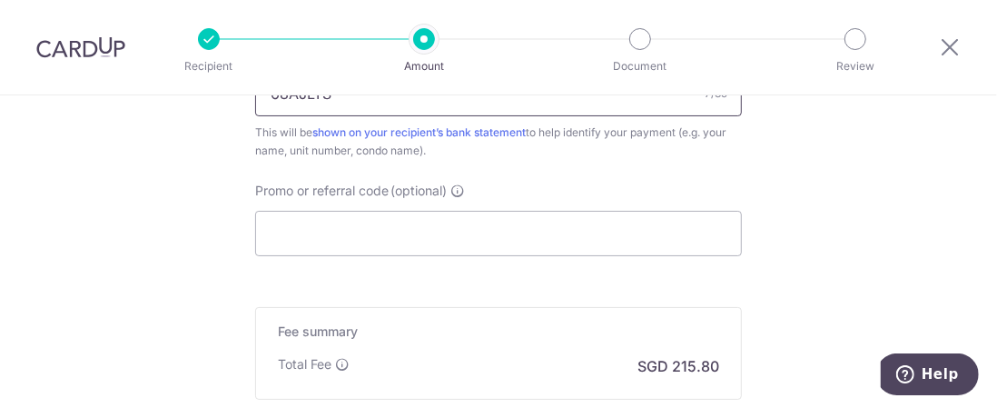
scroll to position [1180, 0]
type input "68AJLTS"
click at [385, 229] on input "Promo or referral code (optional)" at bounding box center [498, 233] width 487 height 45
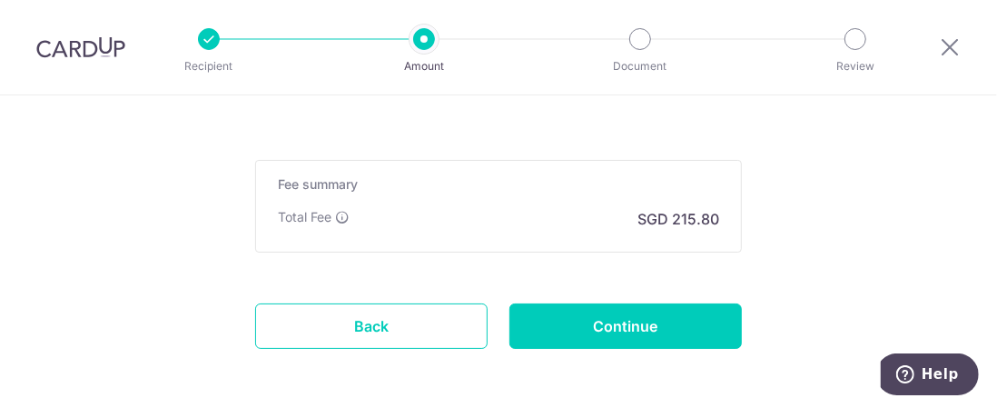
scroll to position [1411, 0]
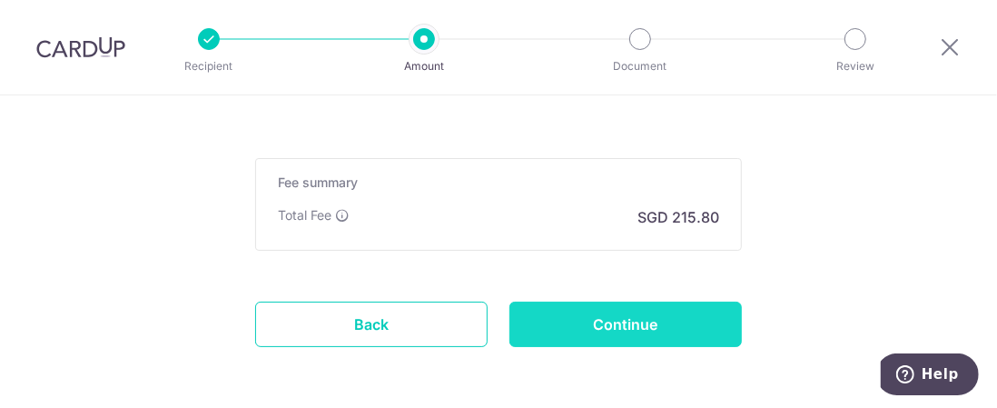
type input "SAVERENT179"
click at [582, 318] on input "Continue" at bounding box center [625, 323] width 232 height 45
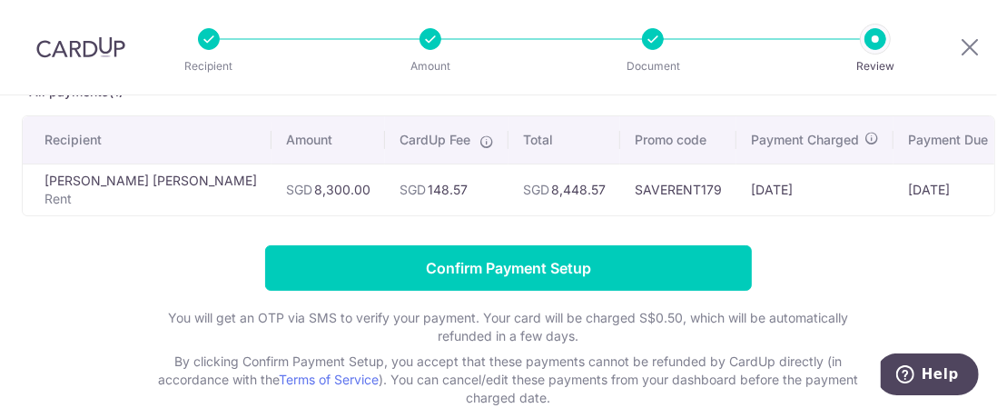
scroll to position [118, 0]
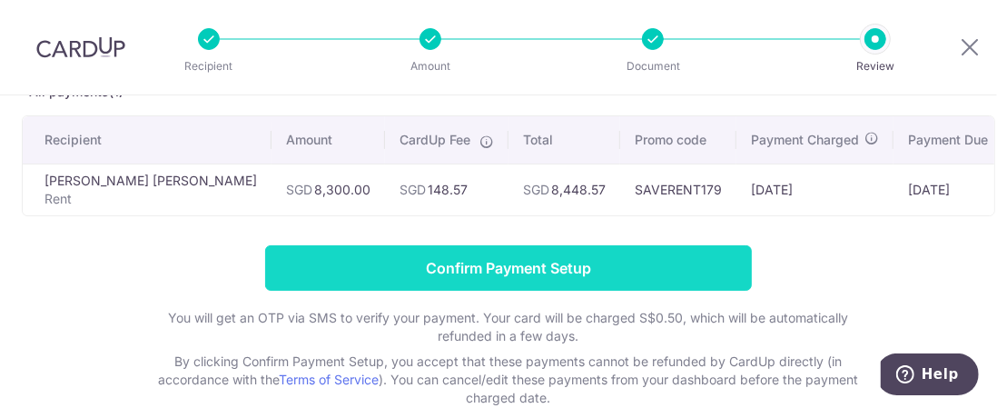
click at [487, 273] on input "Confirm Payment Setup" at bounding box center [508, 267] width 487 height 45
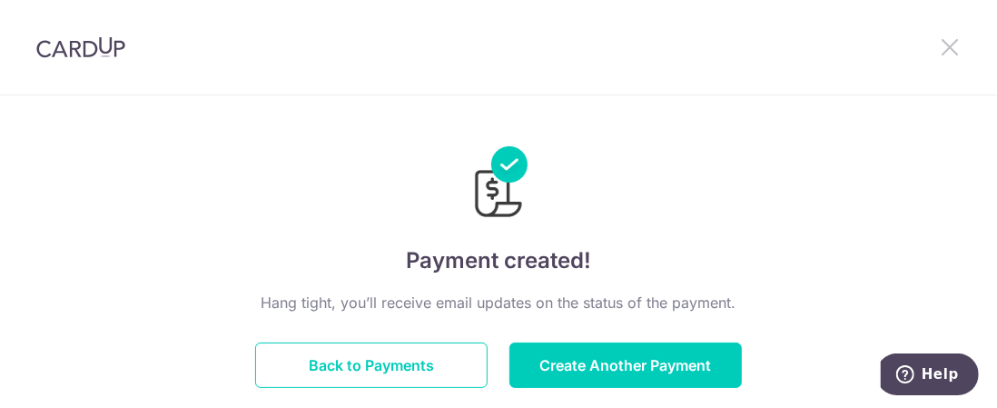
click at [945, 46] on icon at bounding box center [950, 46] width 22 height 23
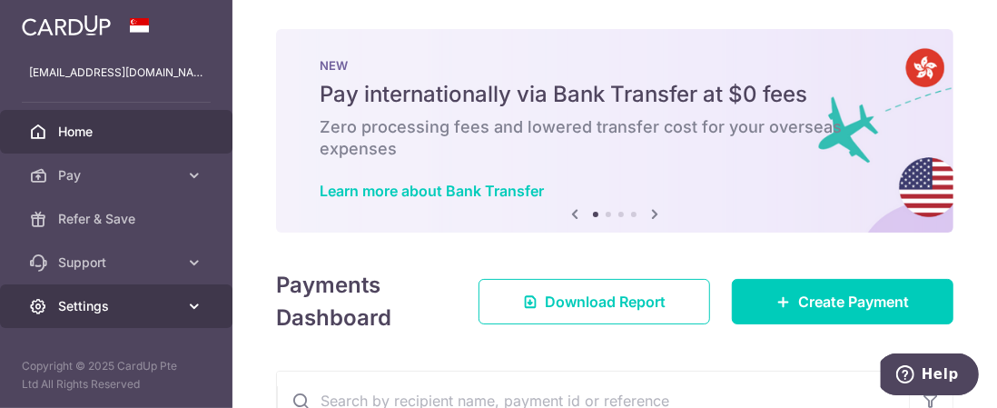
click at [194, 299] on icon at bounding box center [194, 306] width 18 height 18
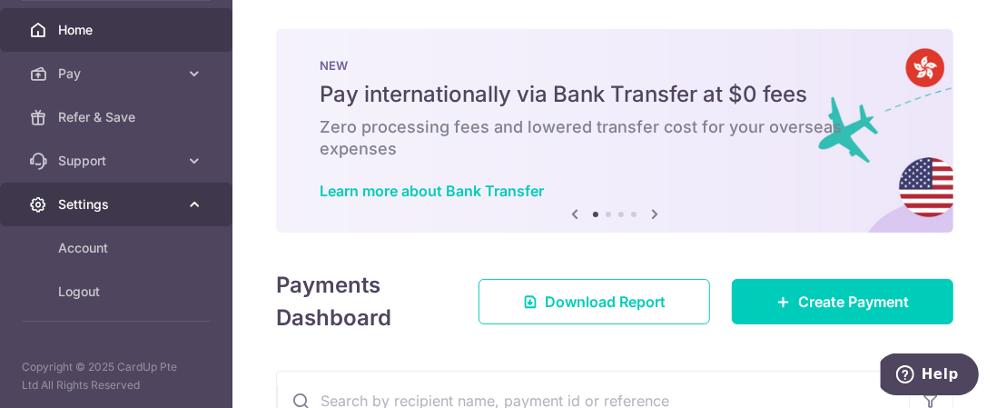
scroll to position [100, 0]
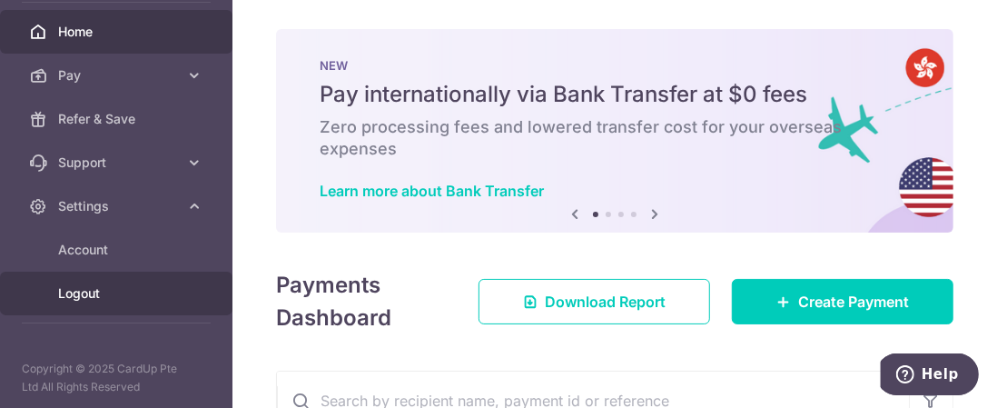
click at [113, 288] on span "Logout" at bounding box center [118, 293] width 120 height 18
